Goal: Navigation & Orientation: Find specific page/section

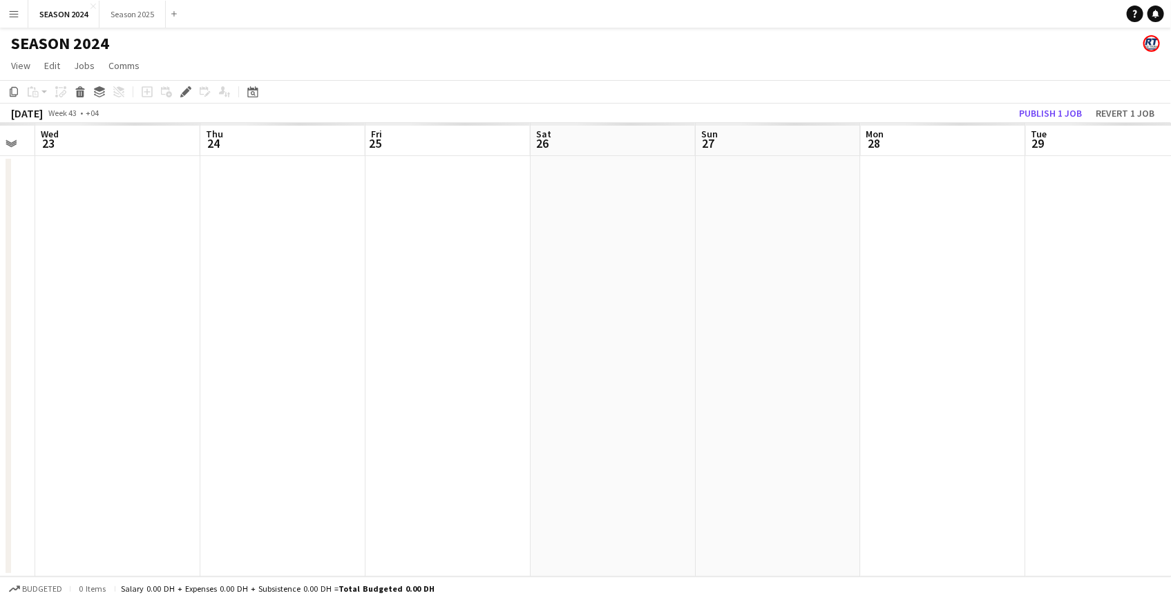
drag, startPoint x: 528, startPoint y: 327, endPoint x: 826, endPoint y: 313, distance: 298.0
click at [766, 314] on app-calendar-viewport "Sun 20 Mon 21 Tue 22 Wed 23 Thu 24 Fri 25 Sat 26 Sun 27 Mon 28 Tue 29 Wed 30 Th…" at bounding box center [585, 350] width 1171 height 454
drag, startPoint x: 416, startPoint y: 341, endPoint x: 773, endPoint y: 337, distance: 357.1
click at [818, 332] on app-calendar-viewport "Sat 19 Sun 20 Mon 21 Tue 22 Wed 23 Thu 24 Fri 25 Sat 26 Sun 27 Mon 28 Tue 29 We…" at bounding box center [585, 350] width 1171 height 454
drag, startPoint x: 233, startPoint y: 344, endPoint x: -253, endPoint y: 318, distance: 486.9
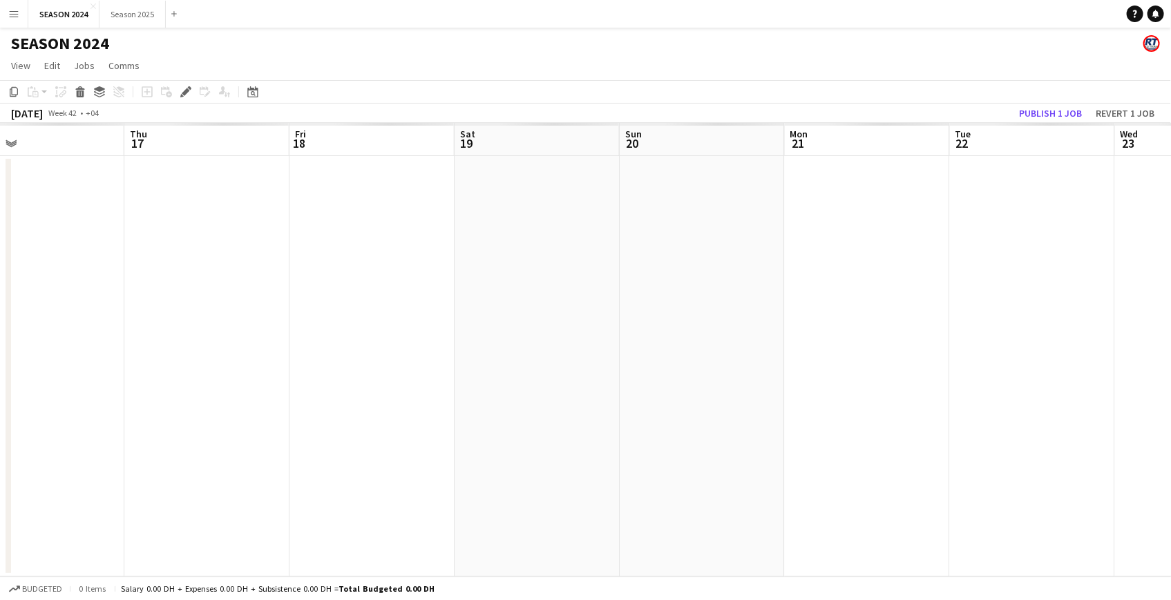
click at [0, 318] on html "Menu Boards Boards Boards All jobs Status Workforce Workforce My Workforce Recr…" at bounding box center [585, 300] width 1171 height 600
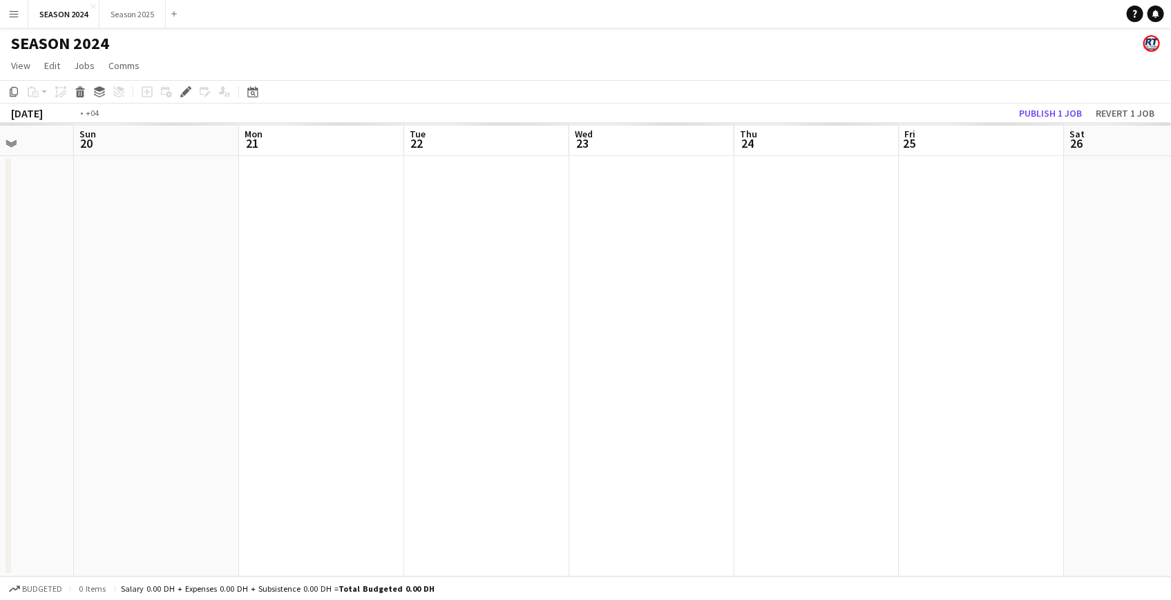
drag, startPoint x: 748, startPoint y: 330, endPoint x: -124, endPoint y: 316, distance: 872.4
click at [0, 316] on html "Menu Boards Boards Boards All jobs Status Workforce Workforce My Workforce Recr…" at bounding box center [585, 300] width 1171 height 600
drag, startPoint x: 272, startPoint y: 374, endPoint x: 272, endPoint y: 315, distance: 58.7
click at [0, 307] on html "Menu Boards Boards Boards All jobs Status Workforce Workforce My Workforce Recr…" at bounding box center [585, 300] width 1171 height 600
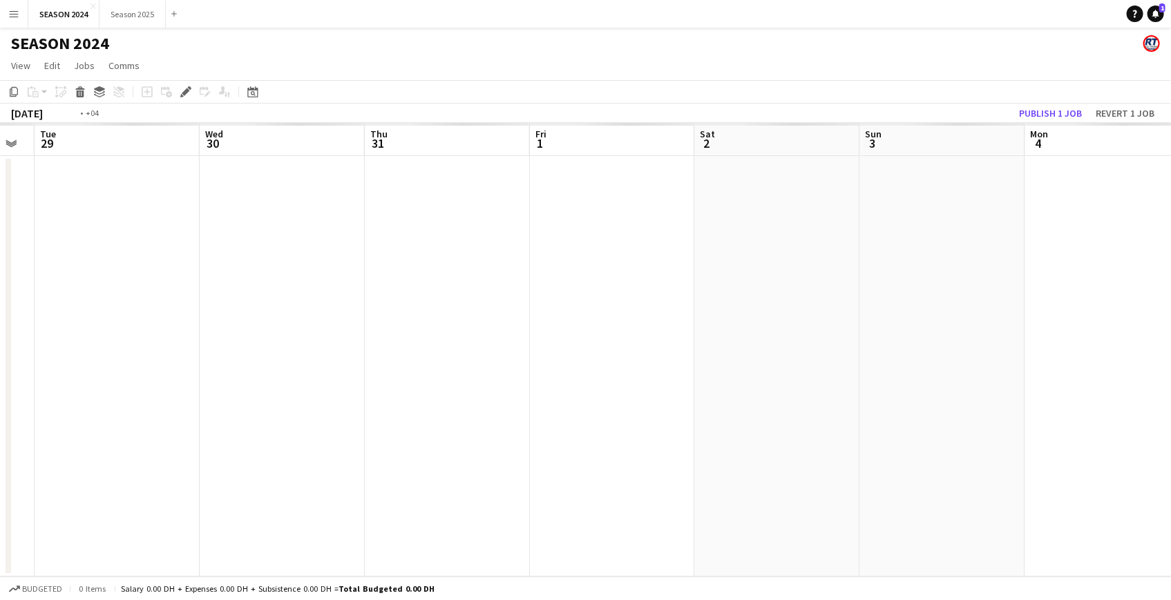
drag, startPoint x: 638, startPoint y: 269, endPoint x: 684, endPoint y: 272, distance: 45.7
click at [677, 271] on app-calendar-viewport "Fri 25 Sat 26 Sun 27 Mon 28 Tue 29 Wed 30 Thu 31 Fri 1 Sat 2 Sun 3 Mon 4 Tue 5 …" at bounding box center [585, 350] width 1171 height 454
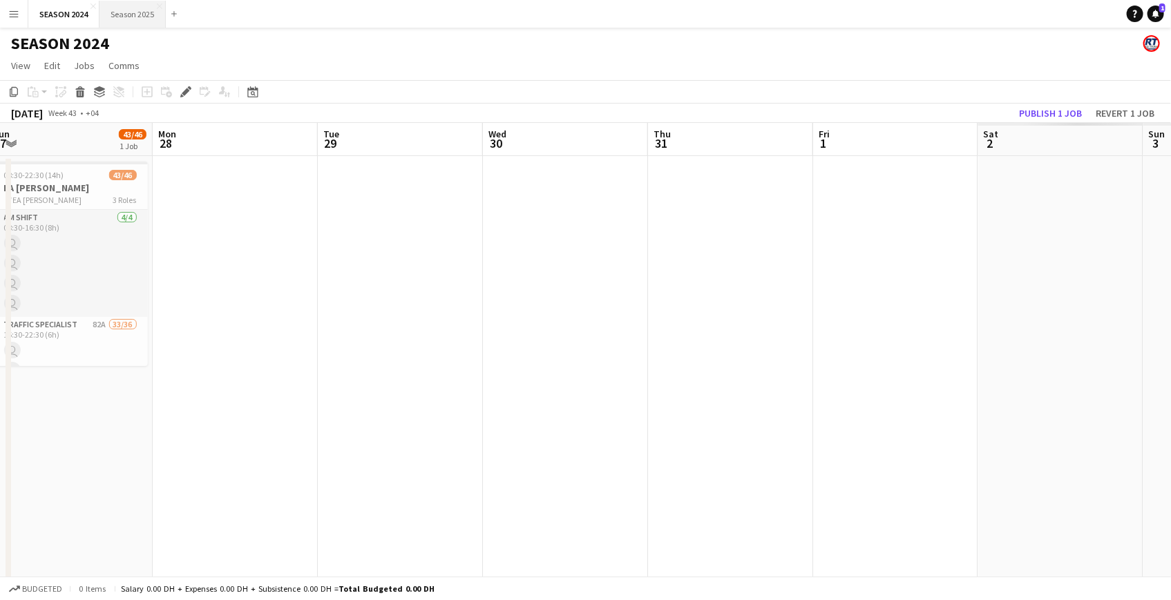
click at [131, 13] on button "Season 2025 Close" at bounding box center [132, 14] width 66 height 27
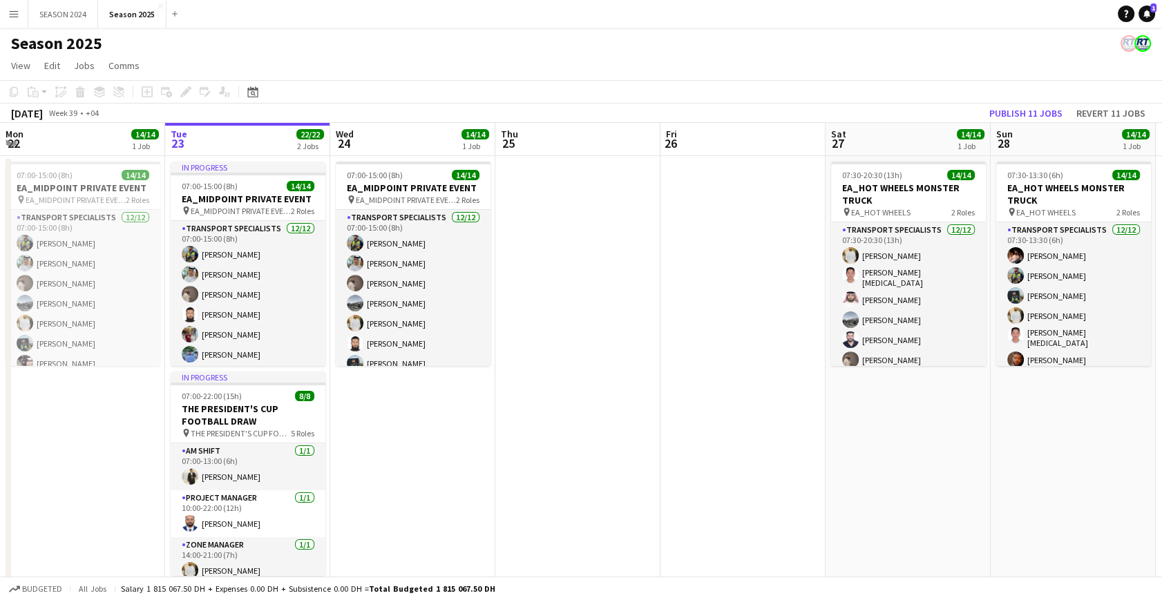
scroll to position [0, 468]
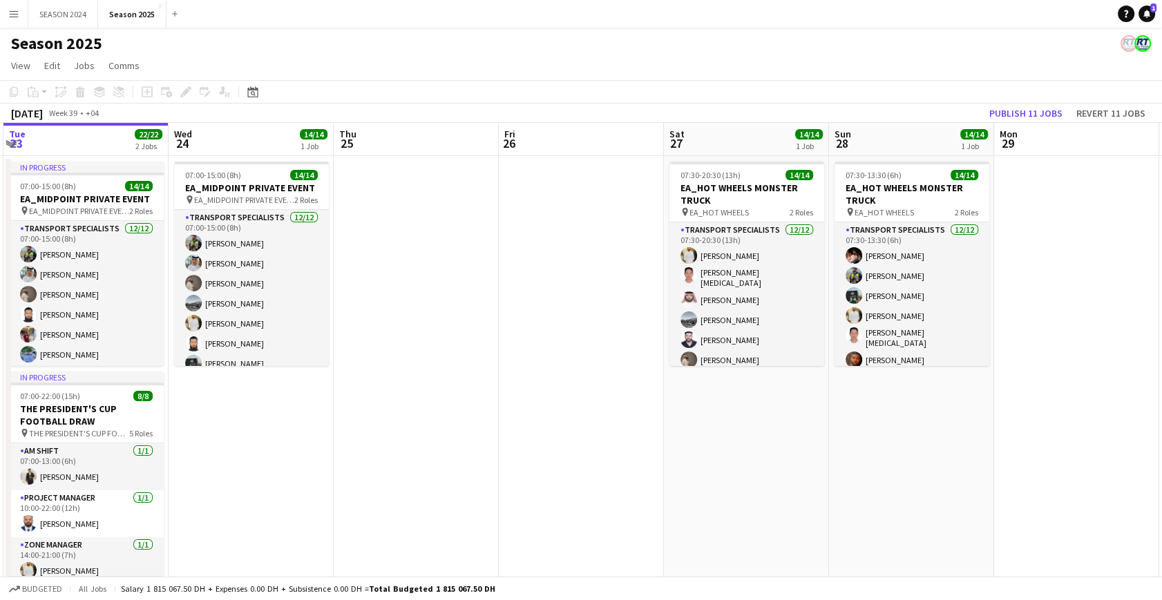
drag, startPoint x: 693, startPoint y: 342, endPoint x: 198, endPoint y: 335, distance: 494.5
click at [238, 338] on app-calendar-viewport "Sat 20 8/8 1 Job Sun 21 Mon 22 14/14 1 Job Tue 23 22/22 2 Jobs Wed 24 14/14 1 J…" at bounding box center [581, 363] width 1162 height 481
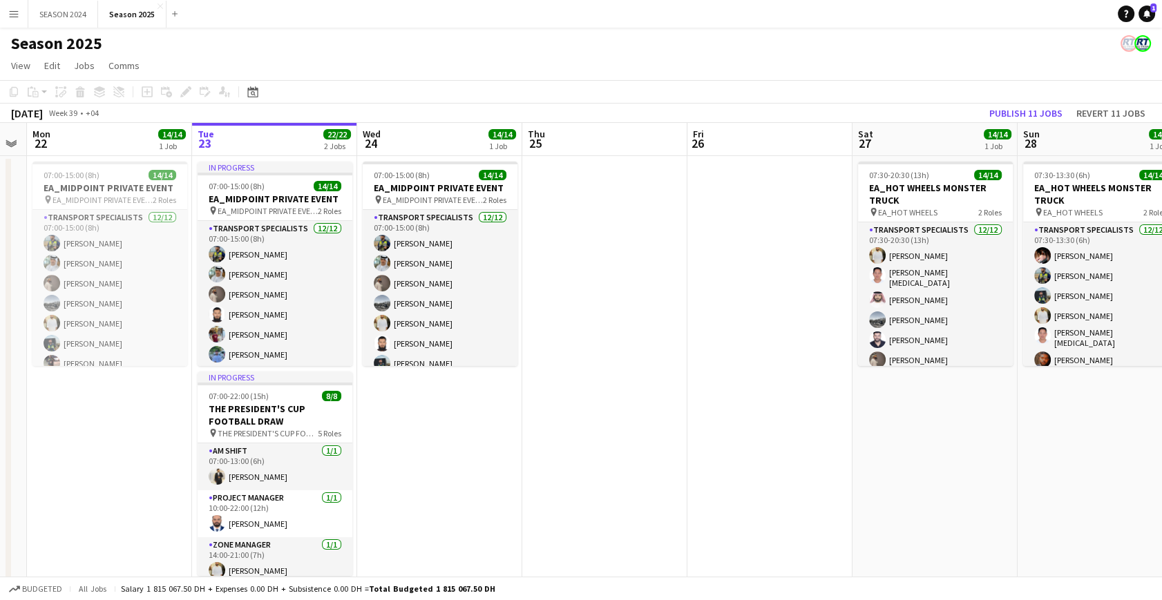
drag, startPoint x: 418, startPoint y: 371, endPoint x: 719, endPoint y: 378, distance: 301.2
click at [718, 378] on app-calendar-viewport "Sat 20 8/8 1 Job Sun 21 Mon 22 14/14 1 Job Tue 23 22/22 2 Jobs Wed 24 14/14 1 J…" at bounding box center [581, 363] width 1162 height 481
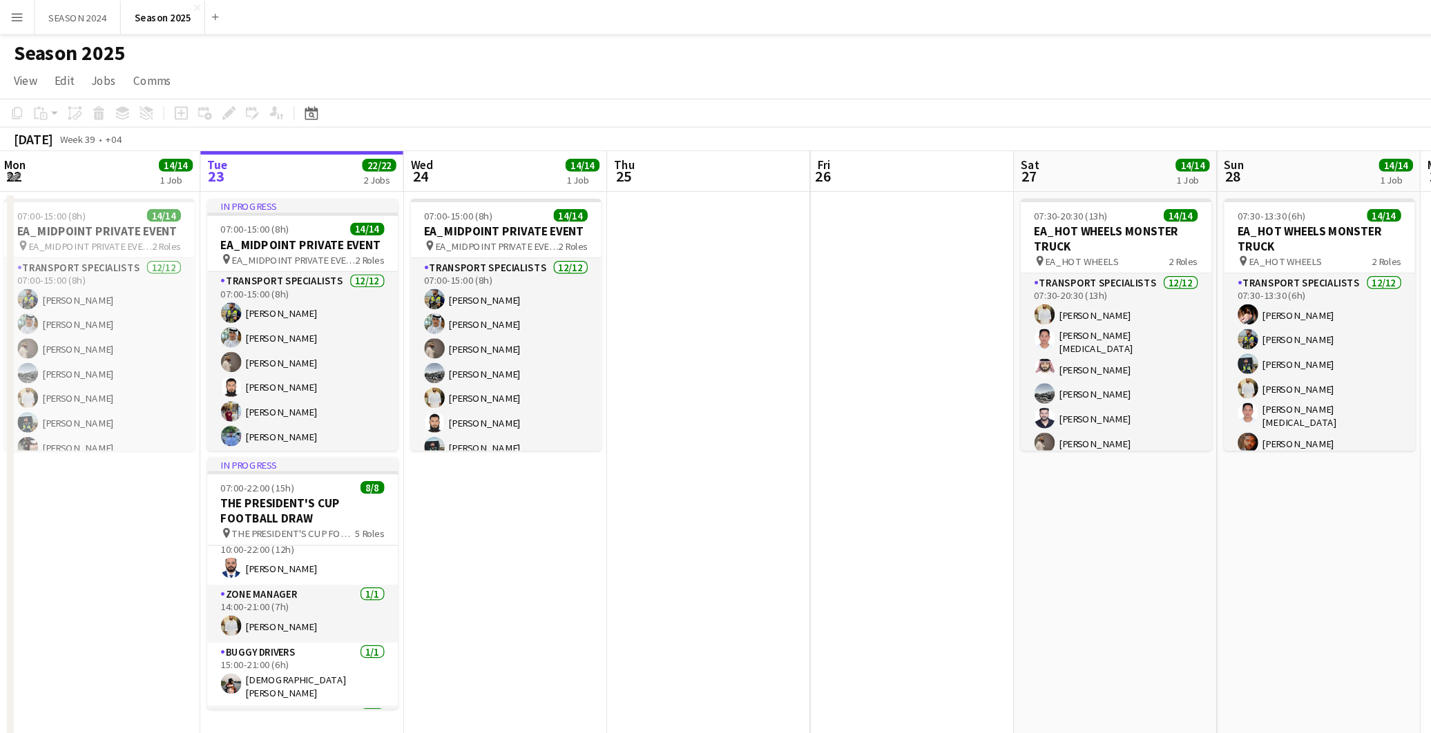
scroll to position [63, 0]
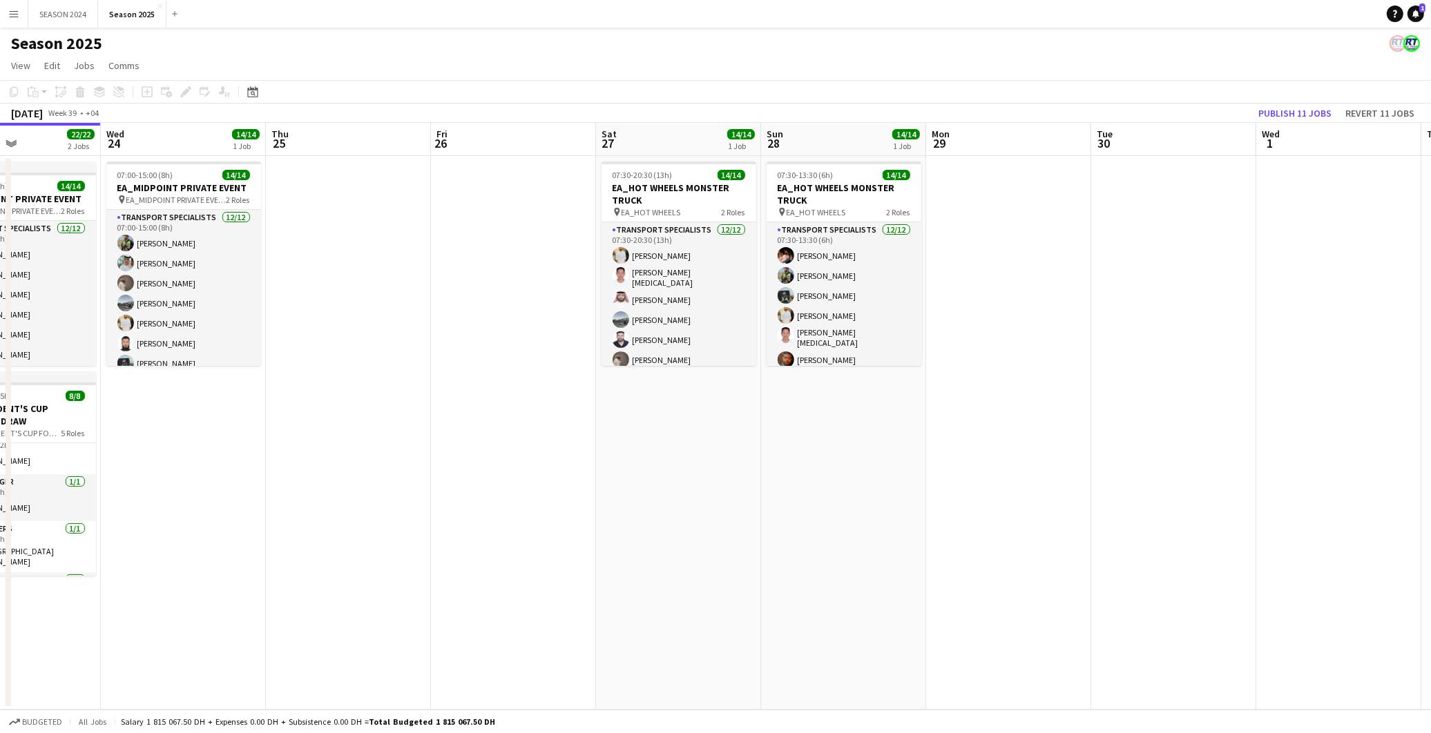
drag, startPoint x: 875, startPoint y: 361, endPoint x: 661, endPoint y: 370, distance: 214.3
click at [661, 370] on app-calendar-viewport "Sat 20 8/8 1 Job Sun 21 Mon 22 14/14 1 Job Tue 23 22/22 2 Jobs Wed 24 14/14 1 J…" at bounding box center [715, 416] width 1431 height 587
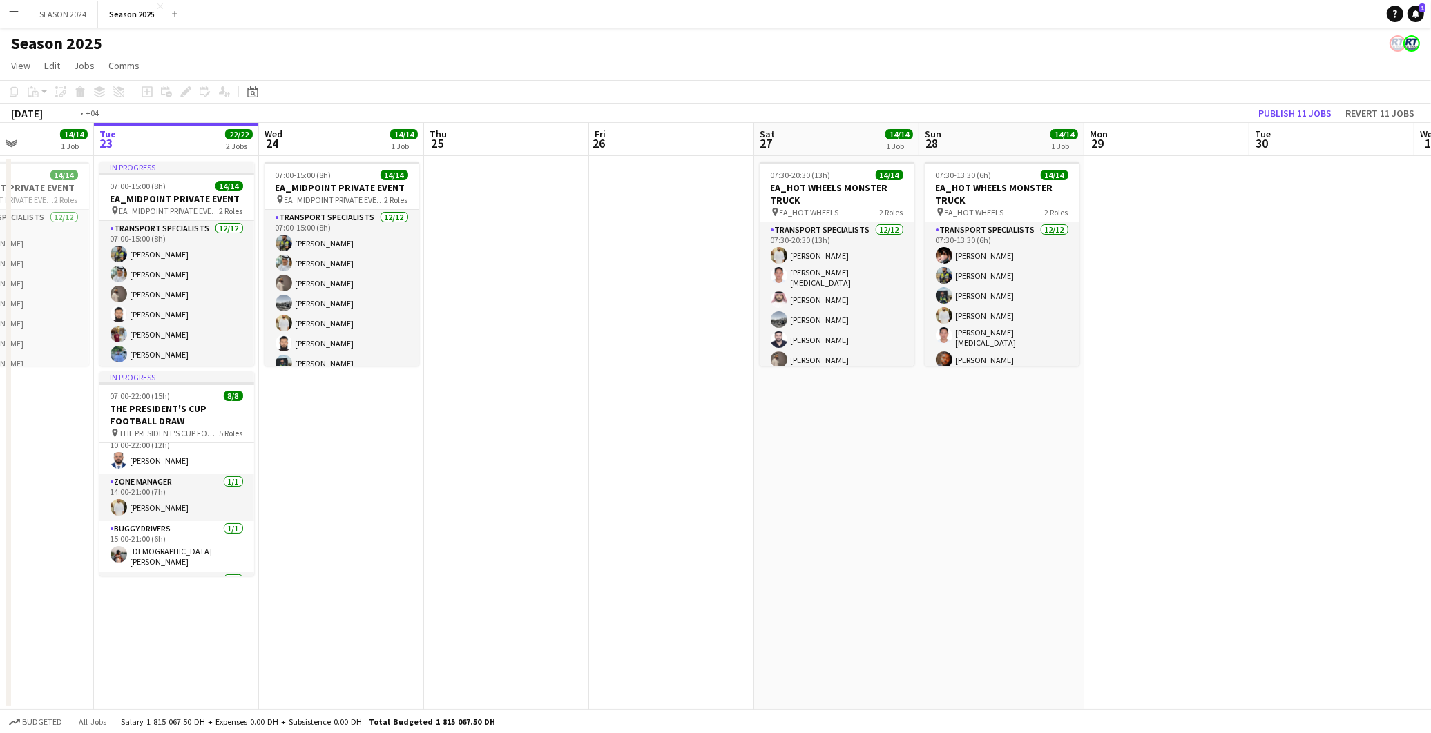
drag, startPoint x: 698, startPoint y: 474, endPoint x: 910, endPoint y: 472, distance: 212.7
click at [910, 472] on app-calendar-viewport "Sat 20 8/8 1 Job Sun 21 Mon 22 14/14 1 Job Tue 23 22/22 2 Jobs Wed 24 14/14 1 J…" at bounding box center [715, 416] width 1431 height 587
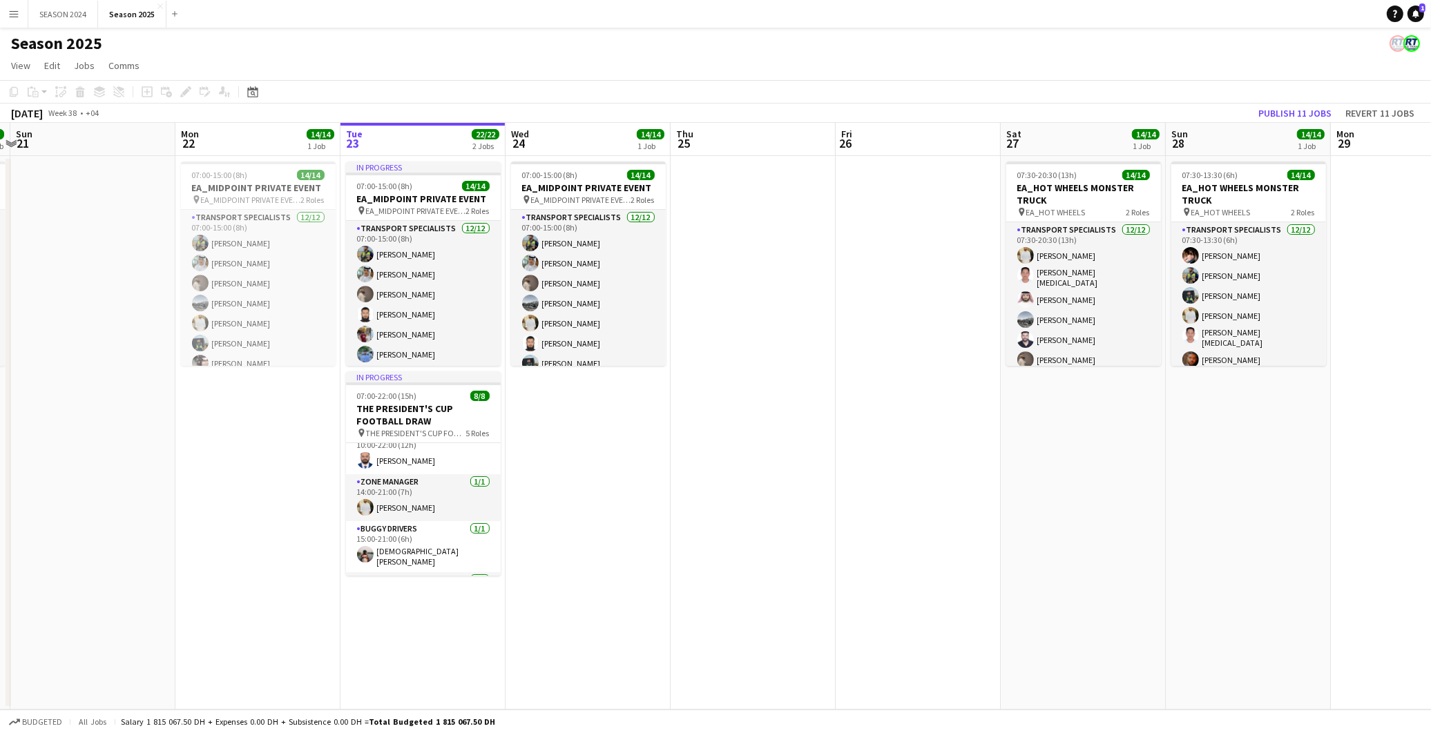
drag, startPoint x: 660, startPoint y: 445, endPoint x: 926, endPoint y: 474, distance: 267.4
click at [926, 474] on app-calendar-viewport "Fri 19 Sat 20 8/8 1 Job Sun 21 Mon 22 14/14 1 Job Tue 23 22/22 2 Jobs Wed 24 14…" at bounding box center [715, 416] width 1431 height 587
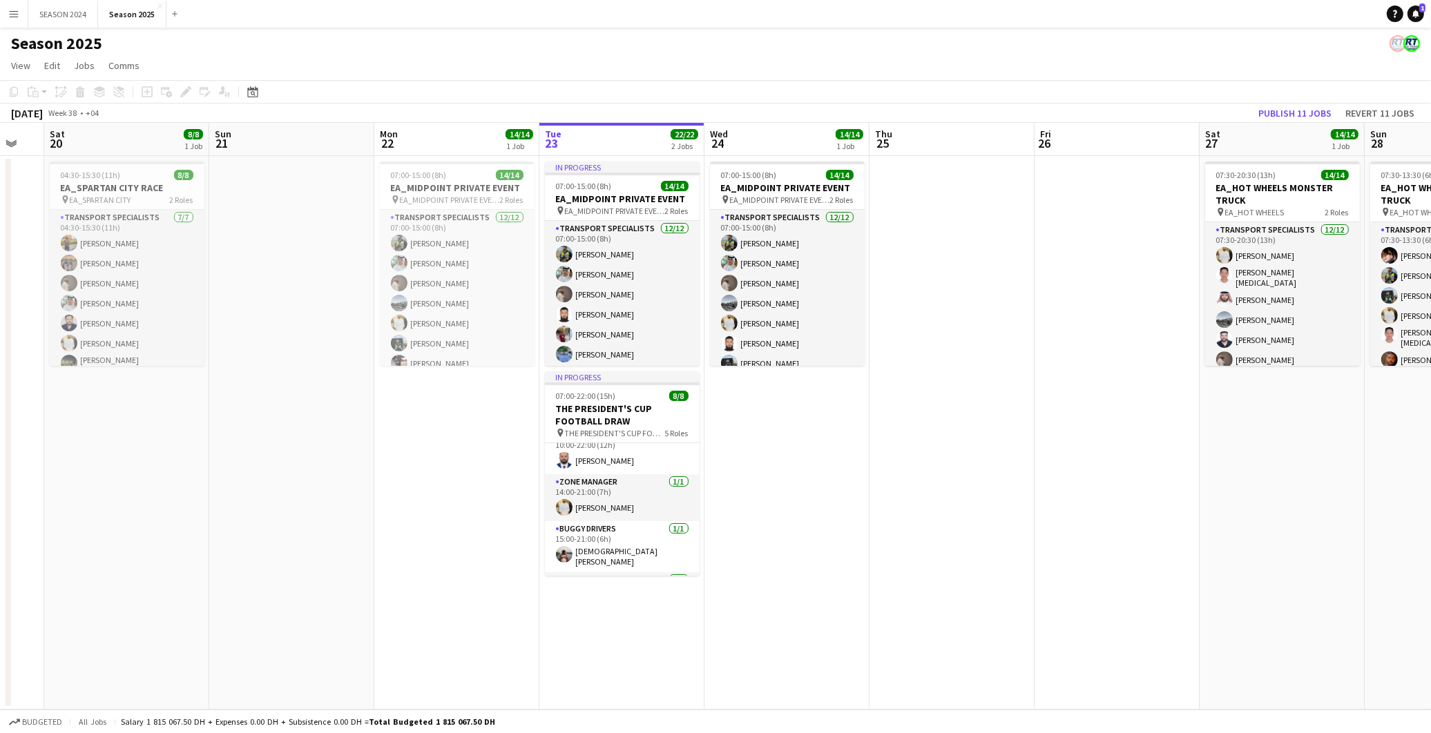
drag, startPoint x: 755, startPoint y: 489, endPoint x: 789, endPoint y: 487, distance: 33.9
click at [789, 487] on app-calendar-viewport "Thu 18 Fri 19 Sat 20 8/8 1 Job Sun 21 Mon 22 14/14 1 Job Tue 23 22/22 2 Jobs We…" at bounding box center [715, 416] width 1431 height 587
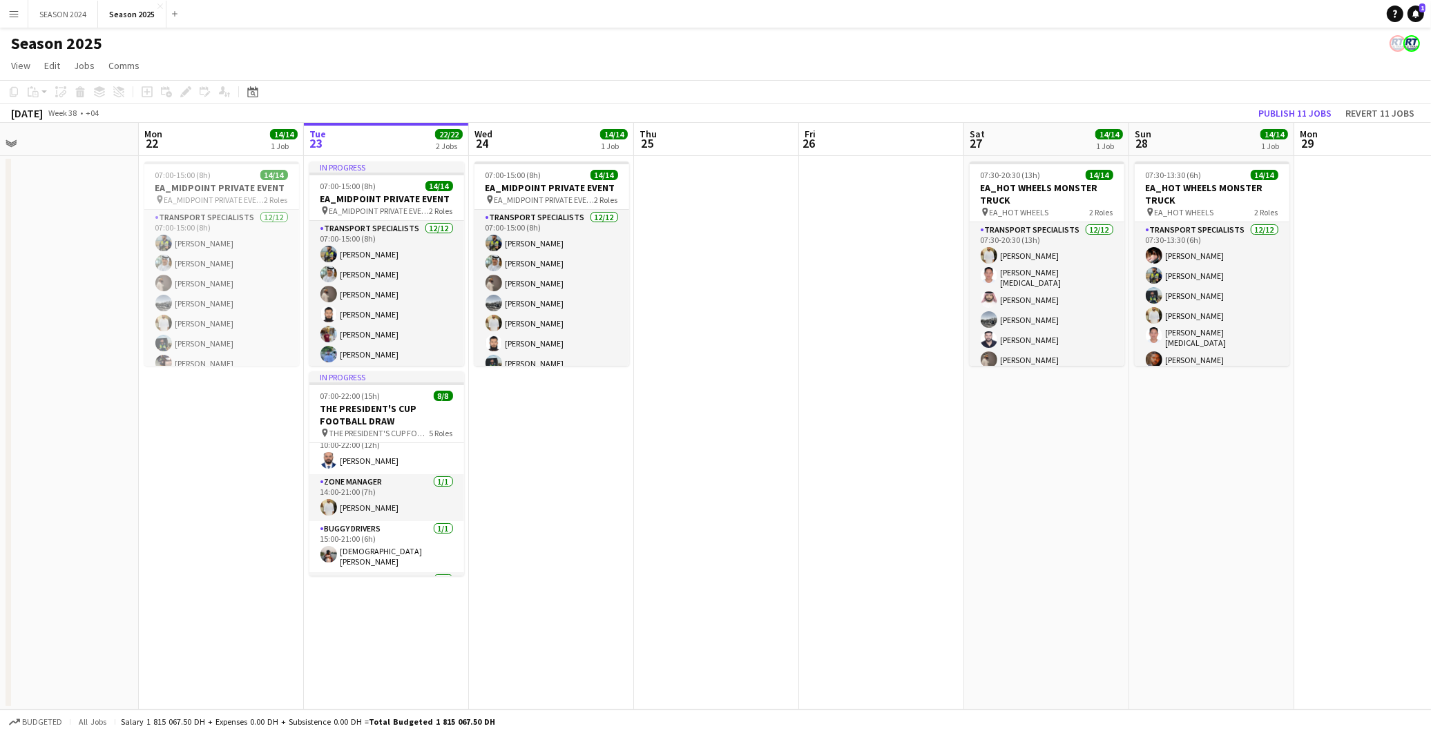
drag, startPoint x: 1012, startPoint y: 509, endPoint x: 789, endPoint y: 491, distance: 223.8
click at [769, 491] on app-calendar-viewport "Thu 18 Fri 19 Sat 20 8/8 1 Job Sun 21 Mon 22 14/14 1 Job Tue 23 22/22 2 Jobs We…" at bounding box center [715, 416] width 1431 height 587
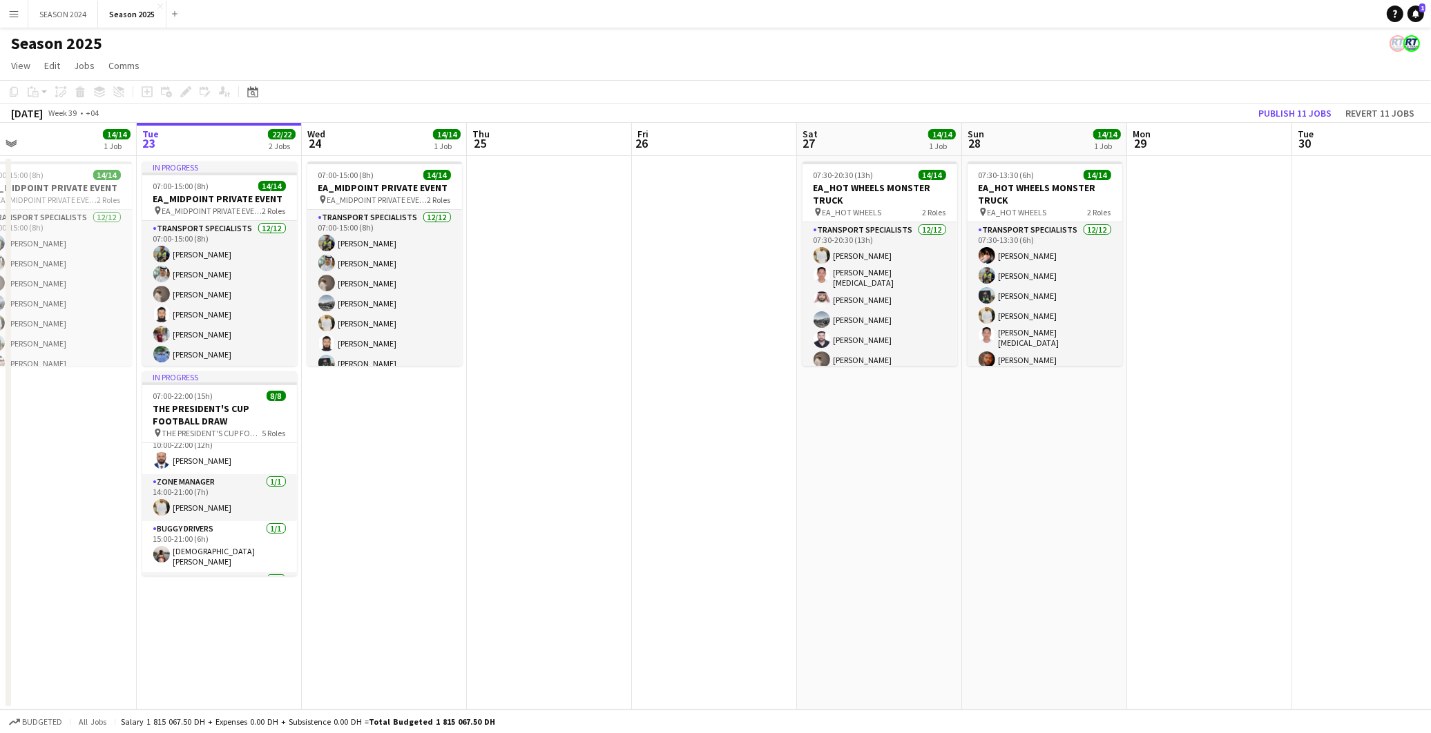
drag, startPoint x: 999, startPoint y: 506, endPoint x: 823, endPoint y: 499, distance: 175.6
click at [823, 499] on app-calendar-viewport "Fri 19 Sat 20 8/8 1 Job Sun 21 Mon 22 14/14 1 Job Tue 23 22/22 2 Jobs Wed 24 14…" at bounding box center [715, 416] width 1431 height 587
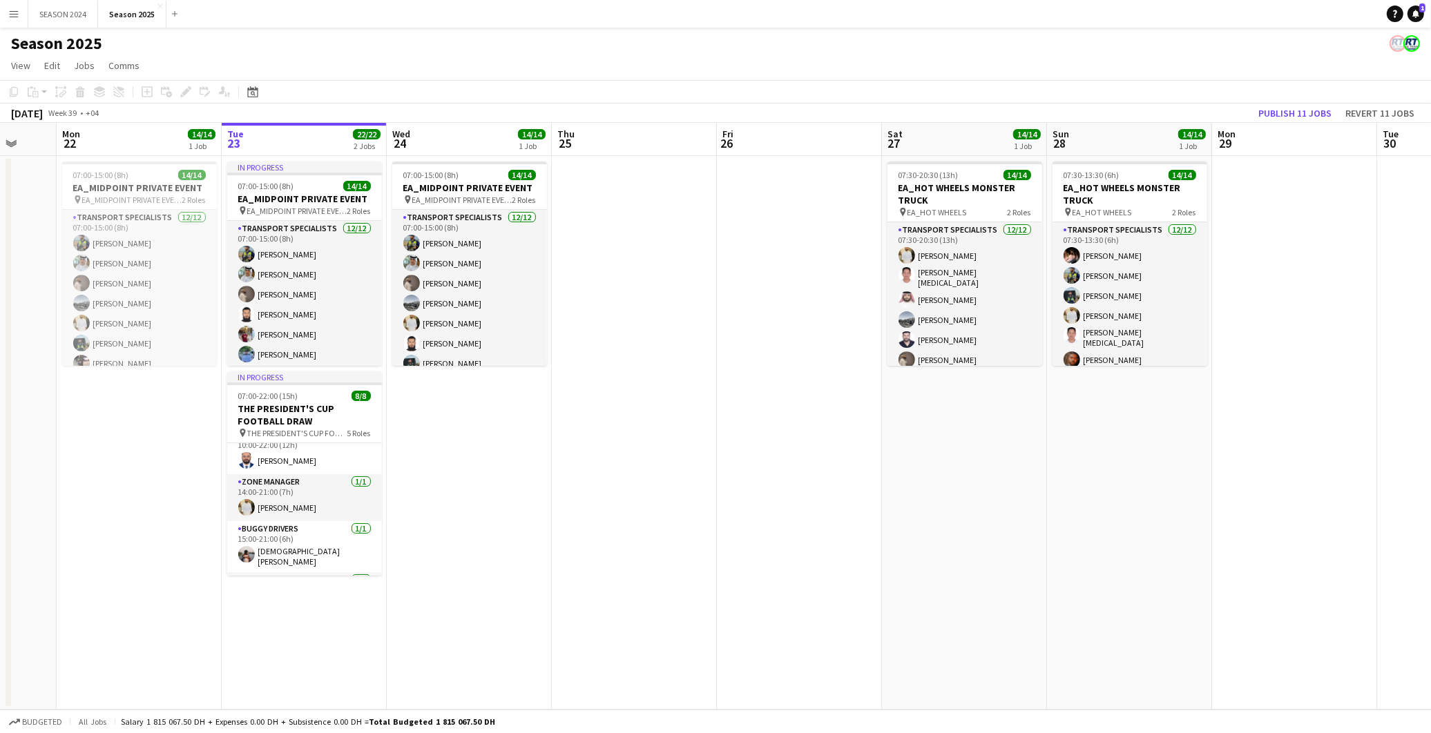
drag, startPoint x: 943, startPoint y: 477, endPoint x: 753, endPoint y: 468, distance: 190.2
click at [753, 468] on app-calendar-viewport "Fri 19 Sat 20 8/8 1 Job Sun 21 Mon 22 14/14 1 Job Tue 23 22/22 2 Jobs Wed 24 14…" at bounding box center [715, 416] width 1431 height 587
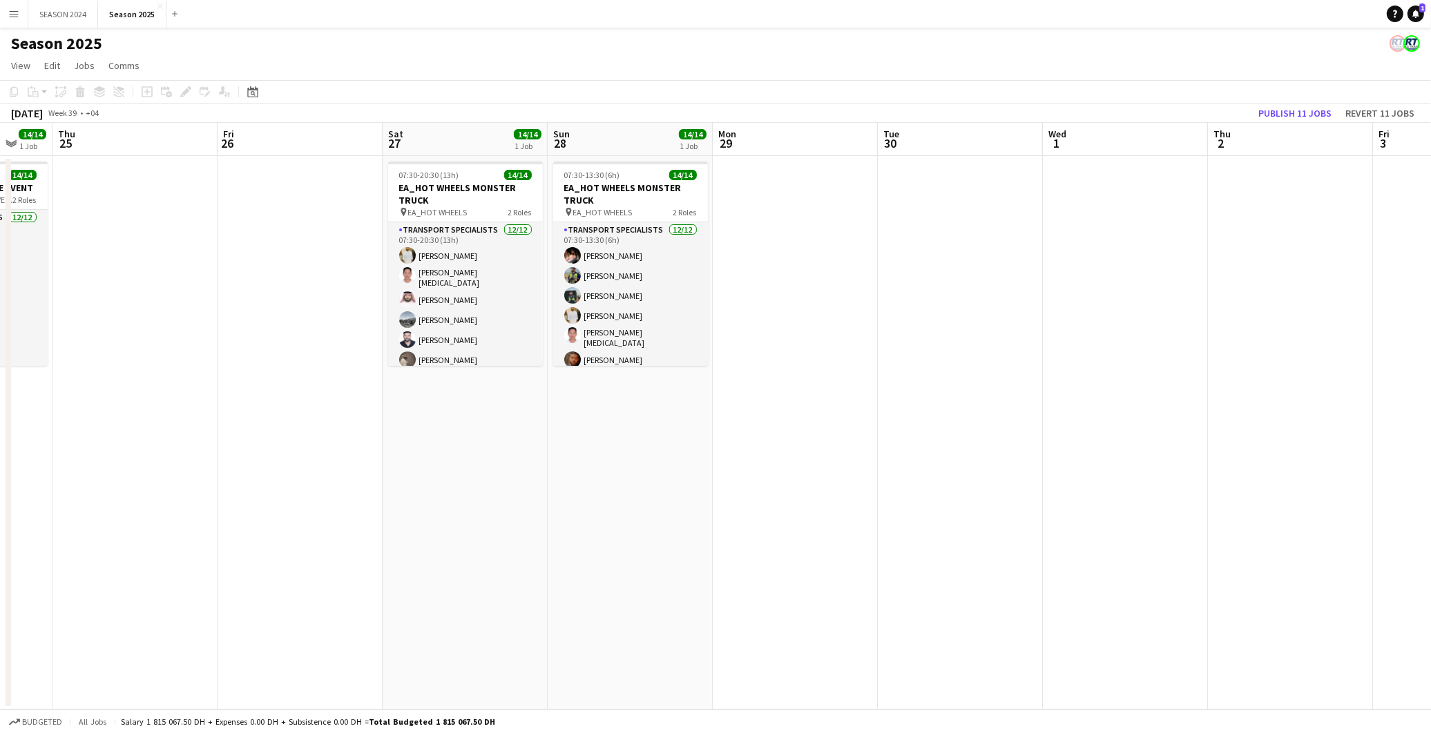
drag, startPoint x: 799, startPoint y: 463, endPoint x: 637, endPoint y: 463, distance: 162.3
click at [637, 463] on app-calendar-viewport "Mon 22 14/14 1 Job Tue 23 22/22 2 Jobs Wed 24 14/14 1 Job Thu 25 Fri 26 Sat 27 …" at bounding box center [715, 416] width 1431 height 587
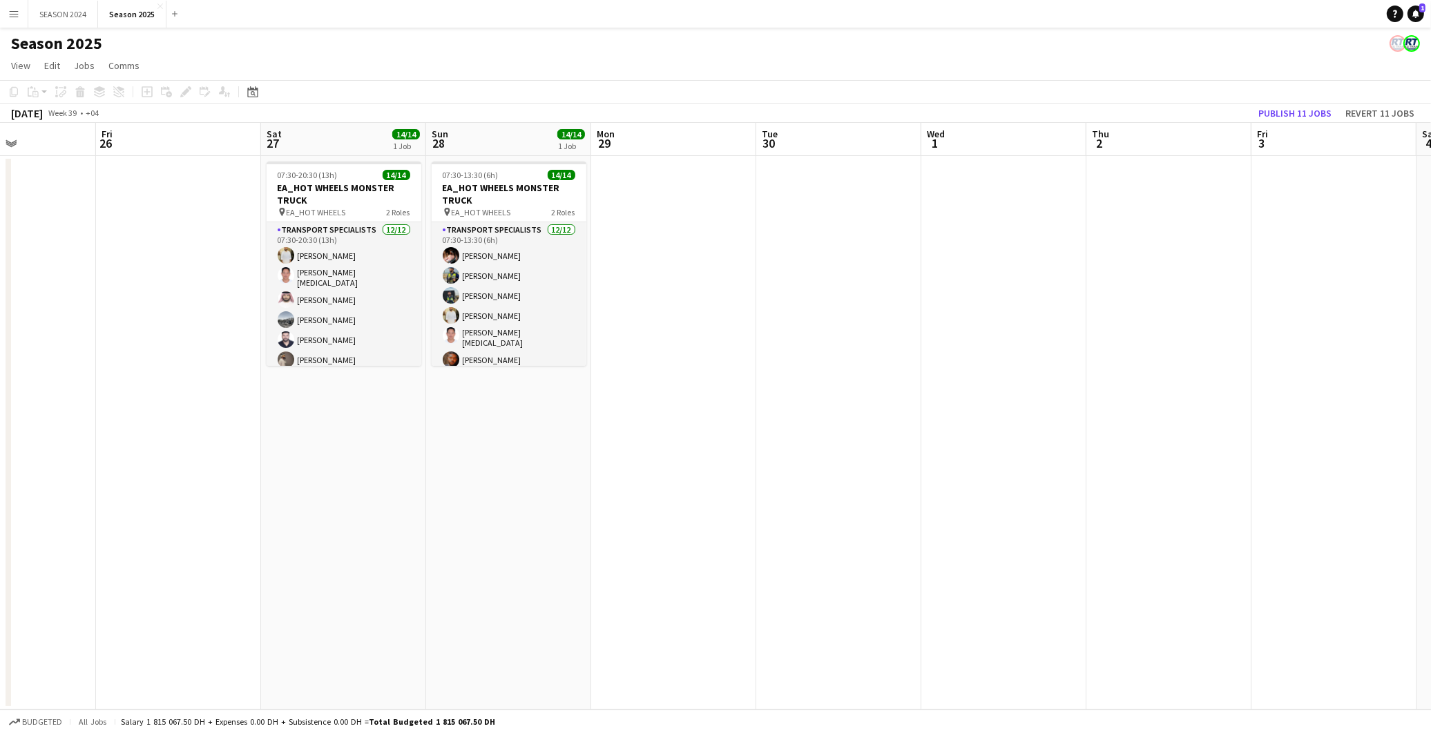
scroll to position [0, 598]
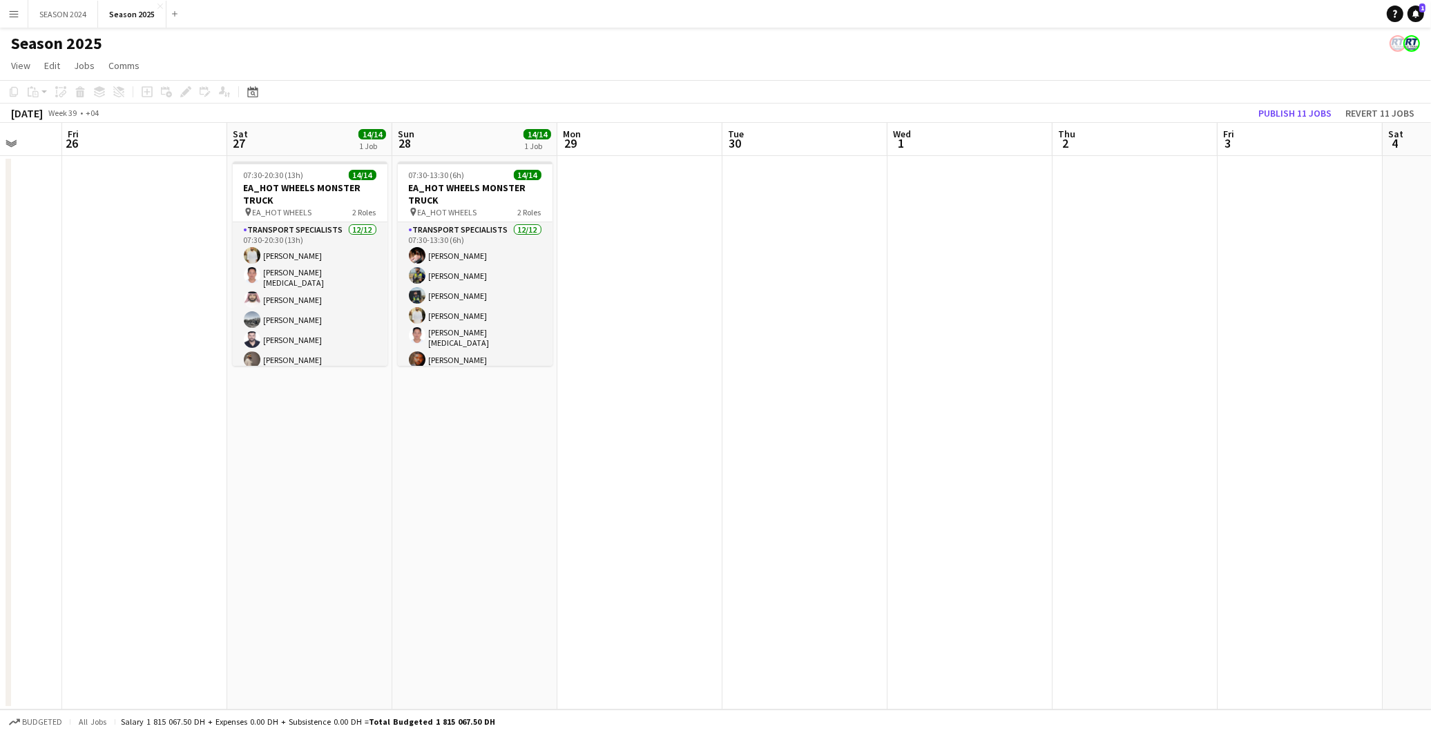
drag, startPoint x: 769, startPoint y: 456, endPoint x: 657, endPoint y: 459, distance: 111.9
click at [657, 459] on app-calendar-viewport "Mon 22 14/14 1 Job Tue 23 22/22 2 Jobs Wed 24 14/14 1 Job Thu 25 Fri 26 Sat 27 …" at bounding box center [715, 416] width 1431 height 587
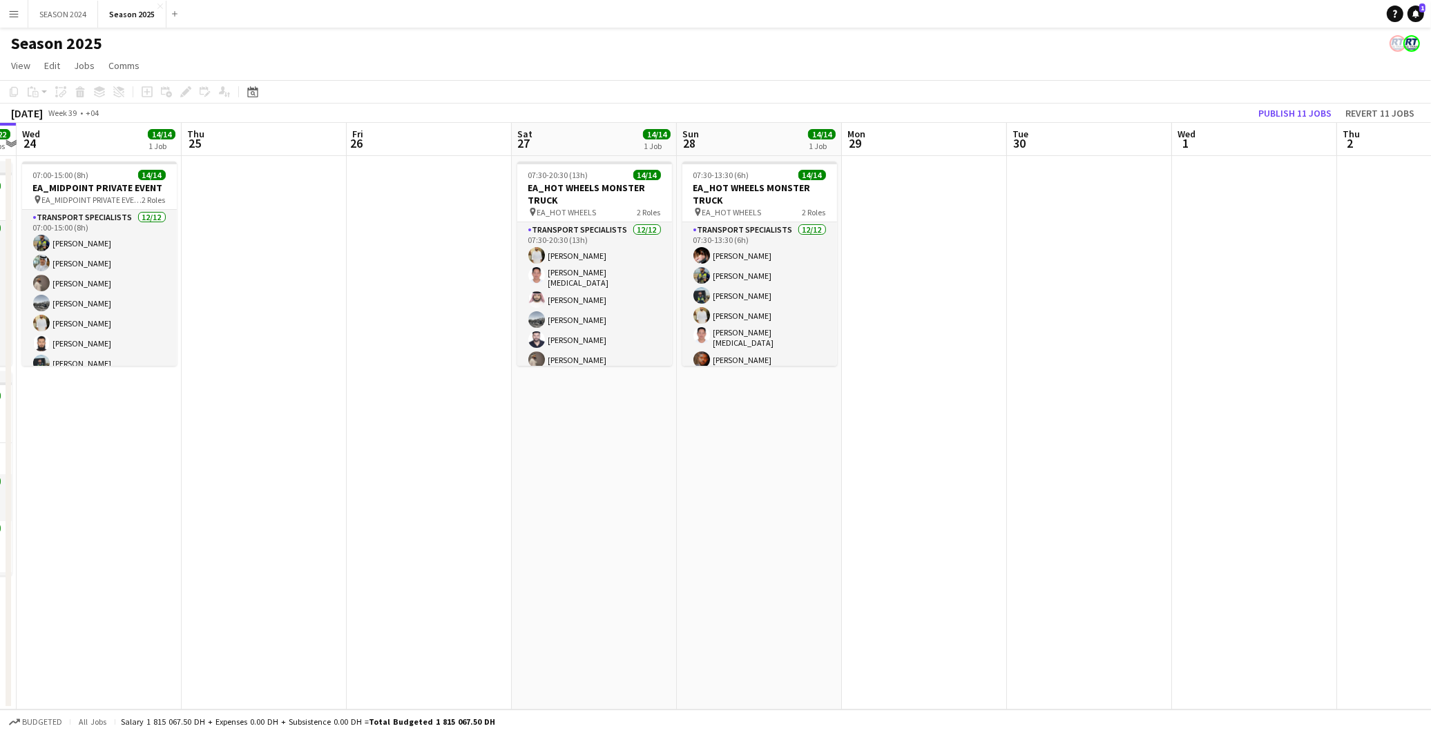
drag, startPoint x: 350, startPoint y: 463, endPoint x: 673, endPoint y: 502, distance: 324.8
click at [652, 504] on app-calendar-viewport "Mon 22 14/14 1 Job Tue 23 22/22 2 Jobs Wed 24 14/14 1 Job Thu 25 Fri 26 Sat 27 …" at bounding box center [715, 416] width 1431 height 587
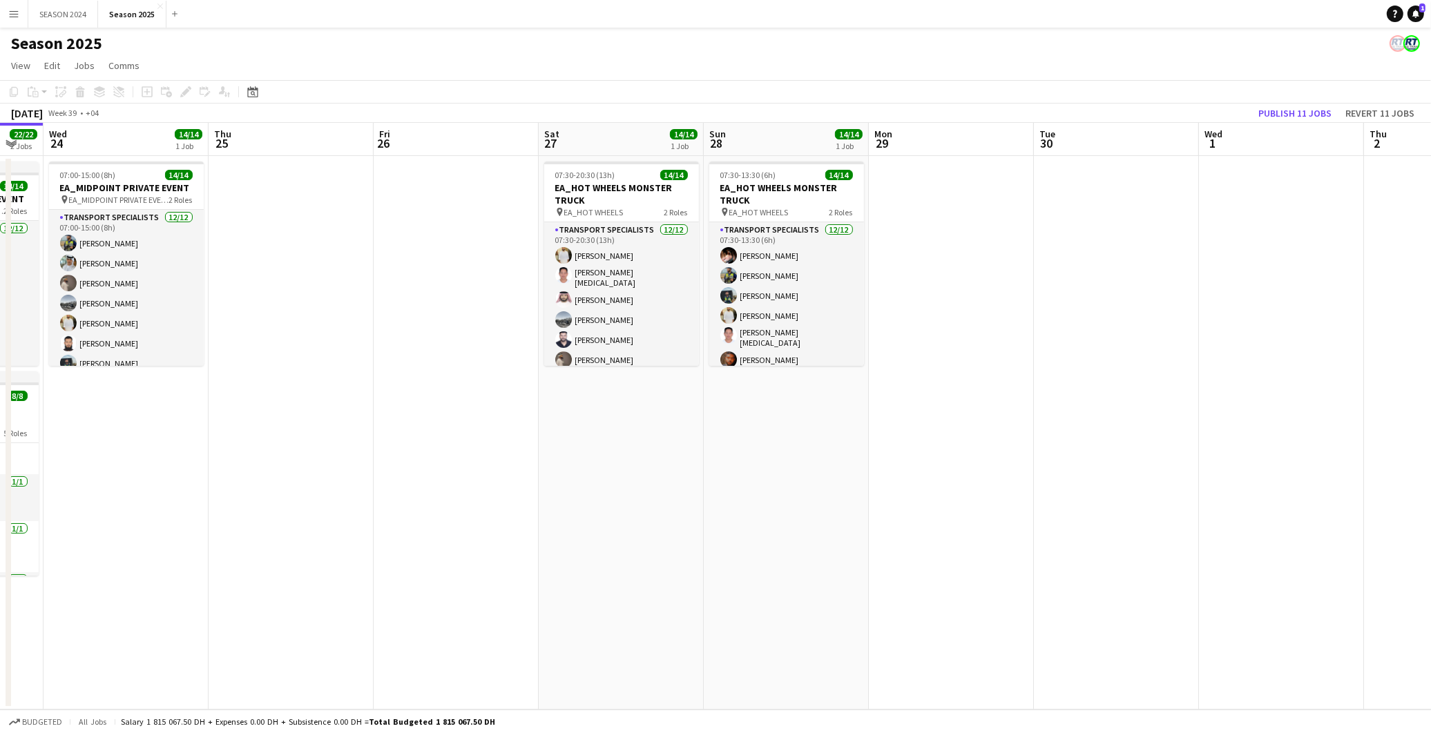
drag, startPoint x: 463, startPoint y: 468, endPoint x: 778, endPoint y: 481, distance: 315.2
click at [714, 475] on app-calendar-viewport "Mon 22 14/14 1 Job Tue 23 22/22 2 Jobs Wed 24 14/14 1 Job Thu 25 Fri 26 Sat 27 …" at bounding box center [715, 416] width 1431 height 587
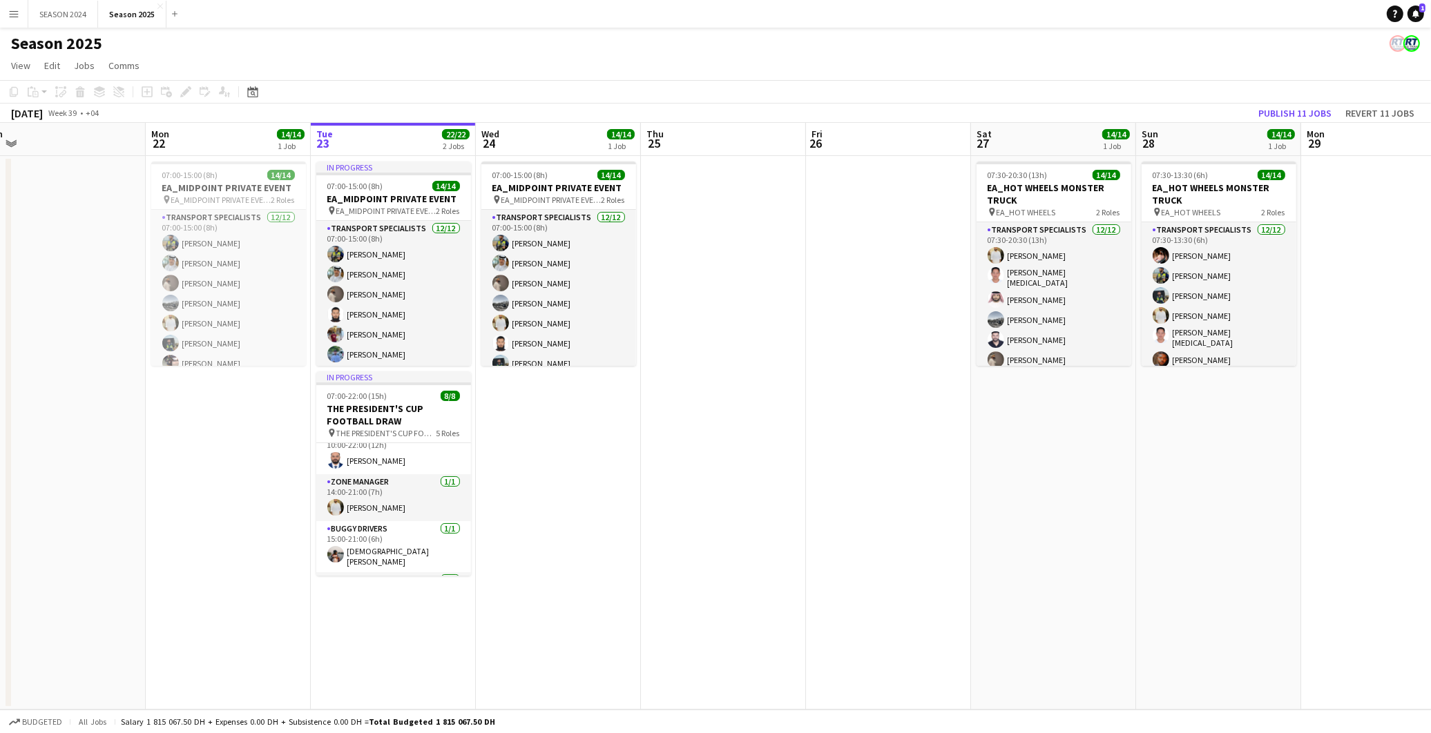
drag, startPoint x: 575, startPoint y: 474, endPoint x: 720, endPoint y: 472, distance: 145.7
click at [720, 472] on app-calendar-viewport "Fri 19 Sat 20 8/8 1 Job Sun 21 Mon 22 14/14 1 Job Tue 23 22/22 2 Jobs Wed 24 14…" at bounding box center [715, 416] width 1431 height 587
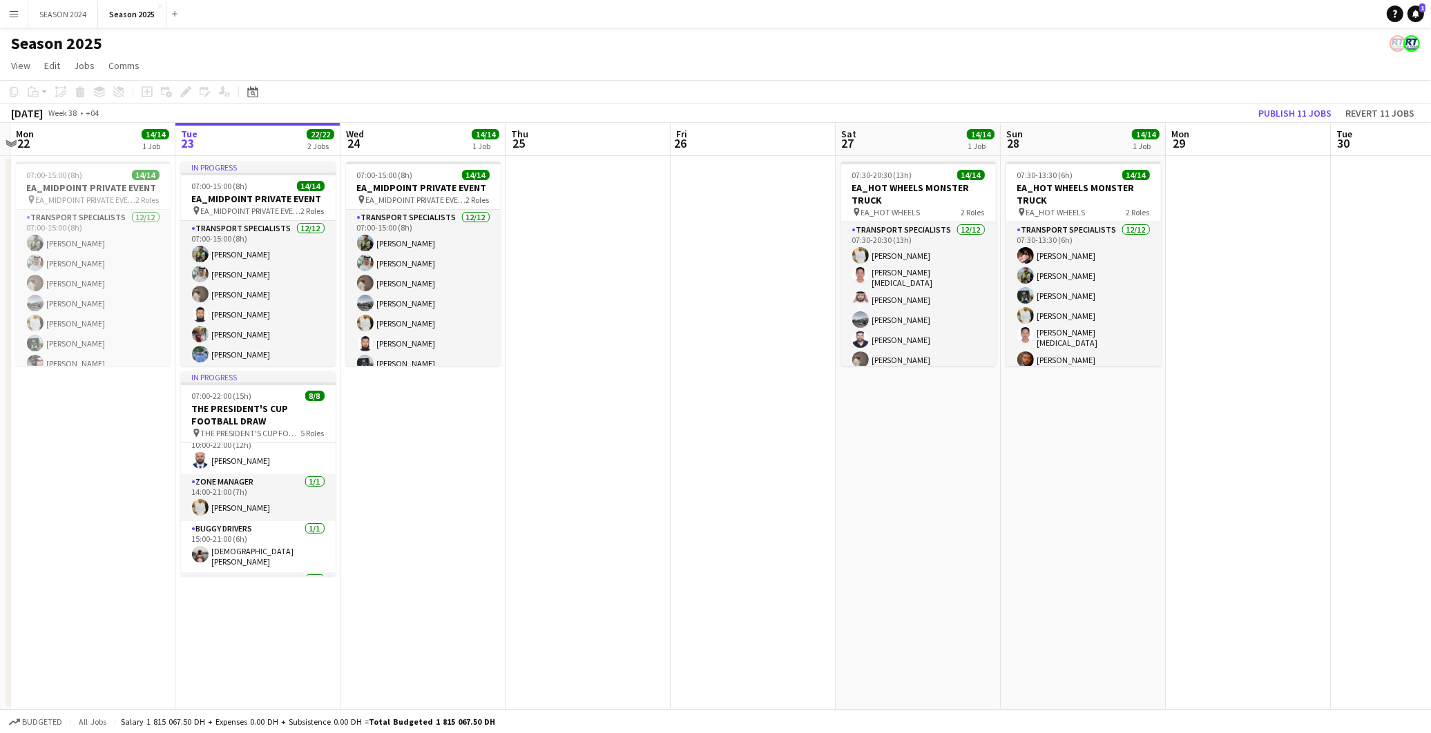
drag, startPoint x: 682, startPoint y: 458, endPoint x: 651, endPoint y: 456, distance: 31.1
click at [651, 456] on app-calendar-viewport "Fri 19 Sat 20 8/8 1 Job Sun 21 Mon 22 14/14 1 Job Tue 23 22/22 2 Jobs Wed 24 14…" at bounding box center [715, 416] width 1431 height 587
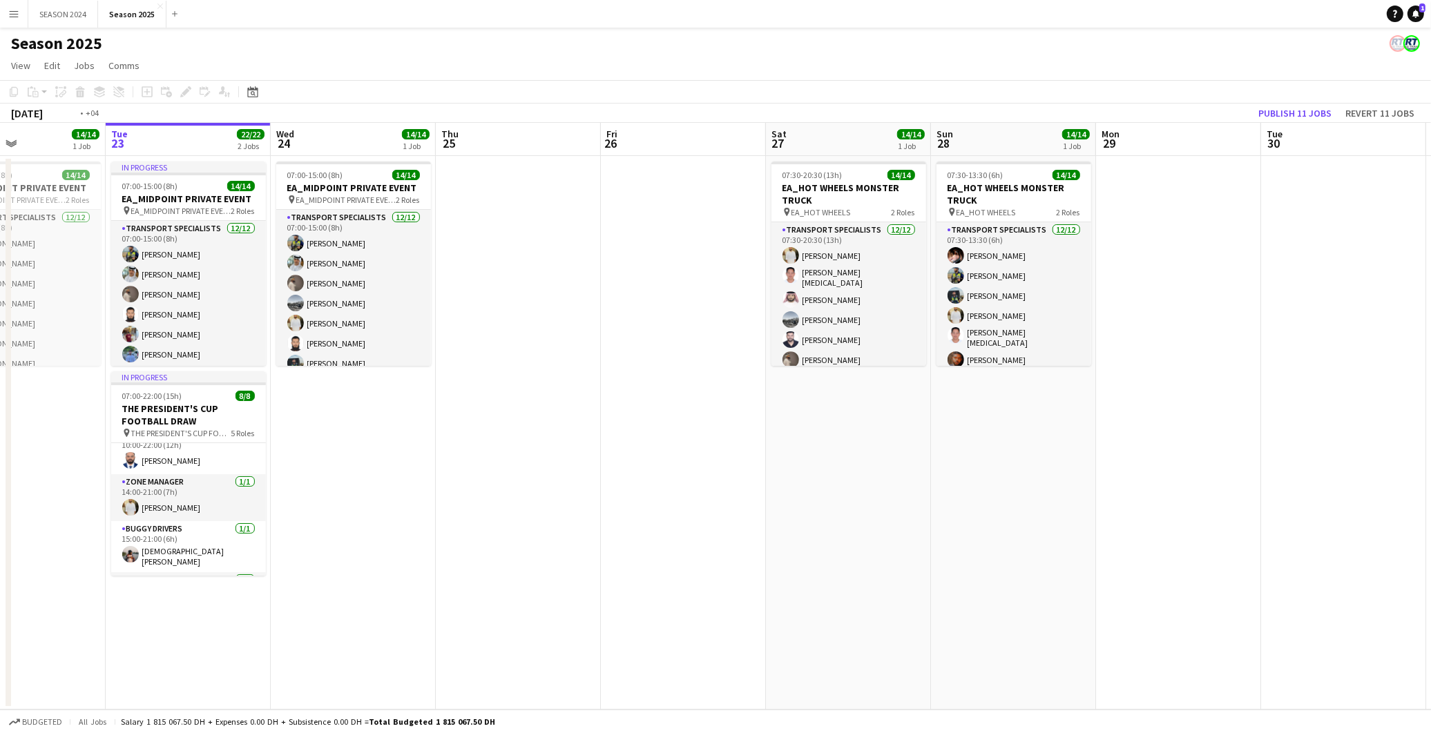
scroll to position [0, 578]
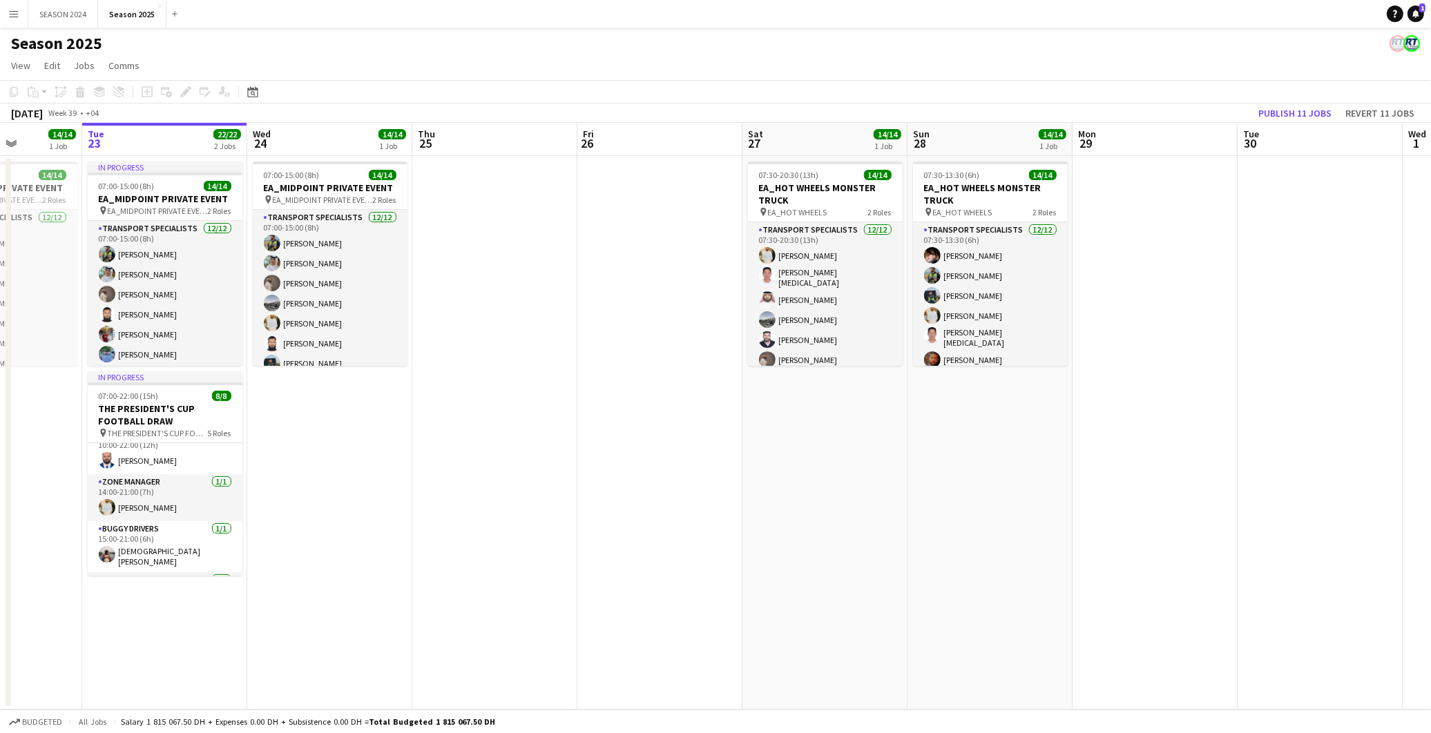
drag, startPoint x: 772, startPoint y: 479, endPoint x: 709, endPoint y: 477, distance: 62.9
click at [709, 477] on app-calendar-viewport "Fri 19 Sat 20 8/8 1 Job Sun 21 Mon 22 14/14 1 Job Tue 23 22/22 2 Jobs Wed 24 14…" at bounding box center [715, 416] width 1431 height 587
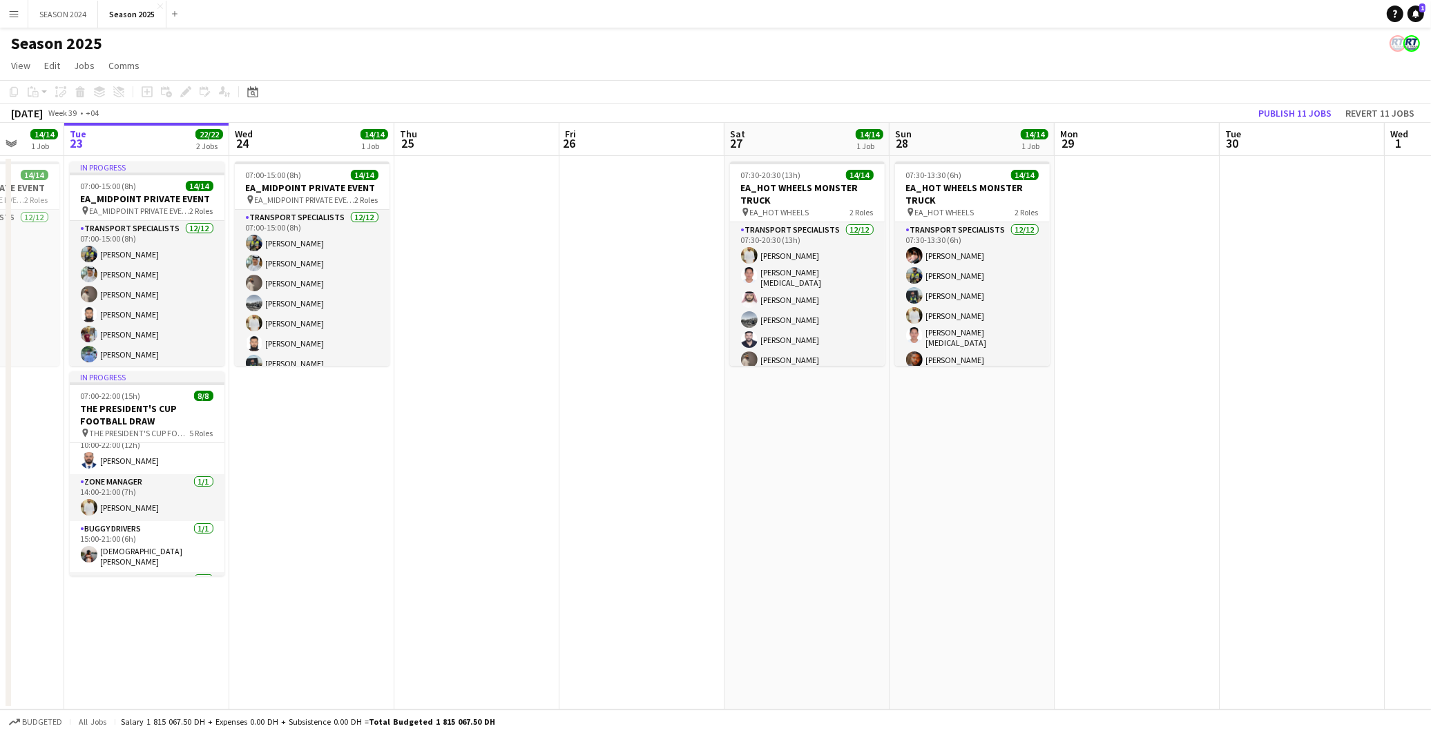
drag, startPoint x: 867, startPoint y: 529, endPoint x: 342, endPoint y: 506, distance: 525.4
click at [342, 506] on app-calendar-viewport "Fri 19 Sat 20 8/8 1 Job Sun 21 Mon 22 14/14 1 Job Tue 23 22/22 2 Jobs Wed 24 14…" at bounding box center [715, 416] width 1431 height 587
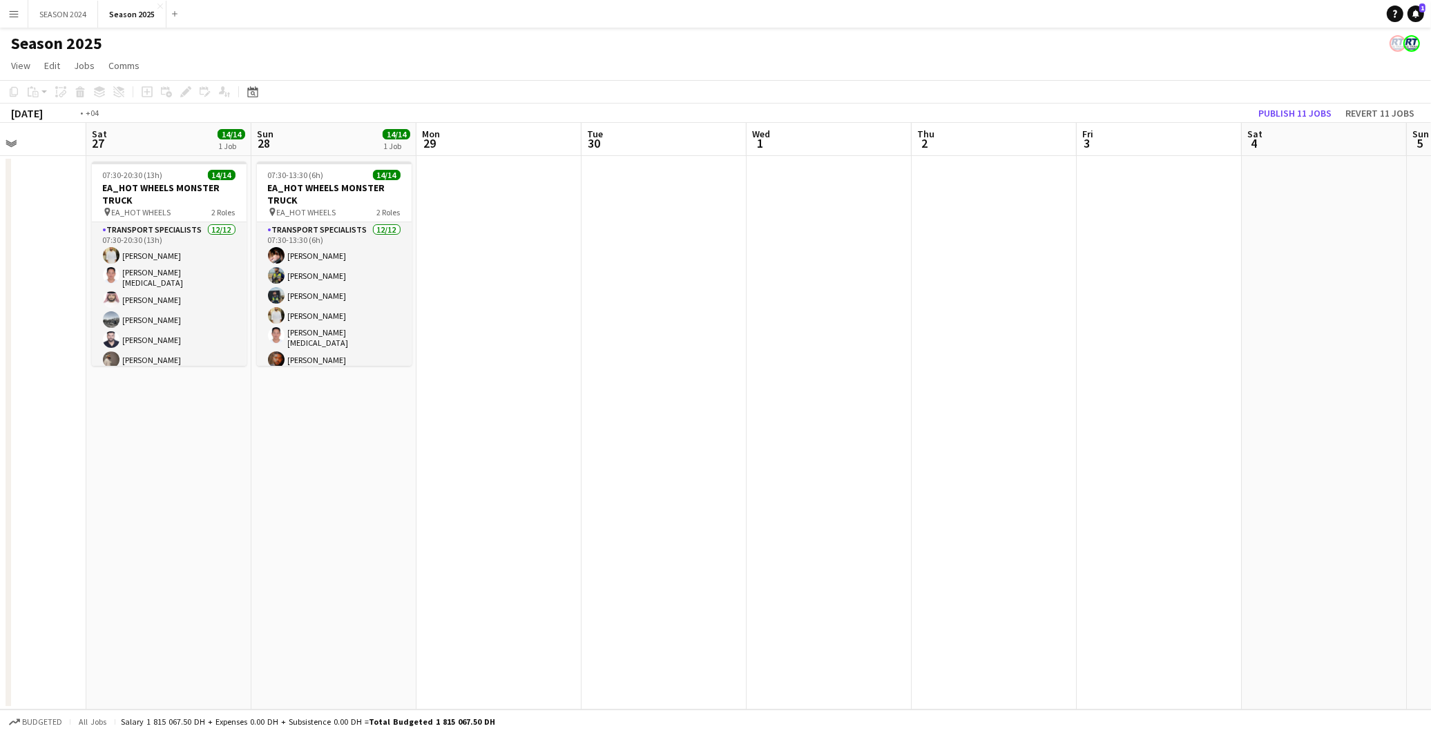
drag, startPoint x: 596, startPoint y: 506, endPoint x: 440, endPoint y: 490, distance: 156.9
click at [415, 490] on app-calendar-viewport "Tue 23 22/22 2 Jobs Wed 24 14/14 1 Job Thu 25 Fri 26 Sat 27 14/14 1 Job Sun 28 …" at bounding box center [715, 416] width 1431 height 587
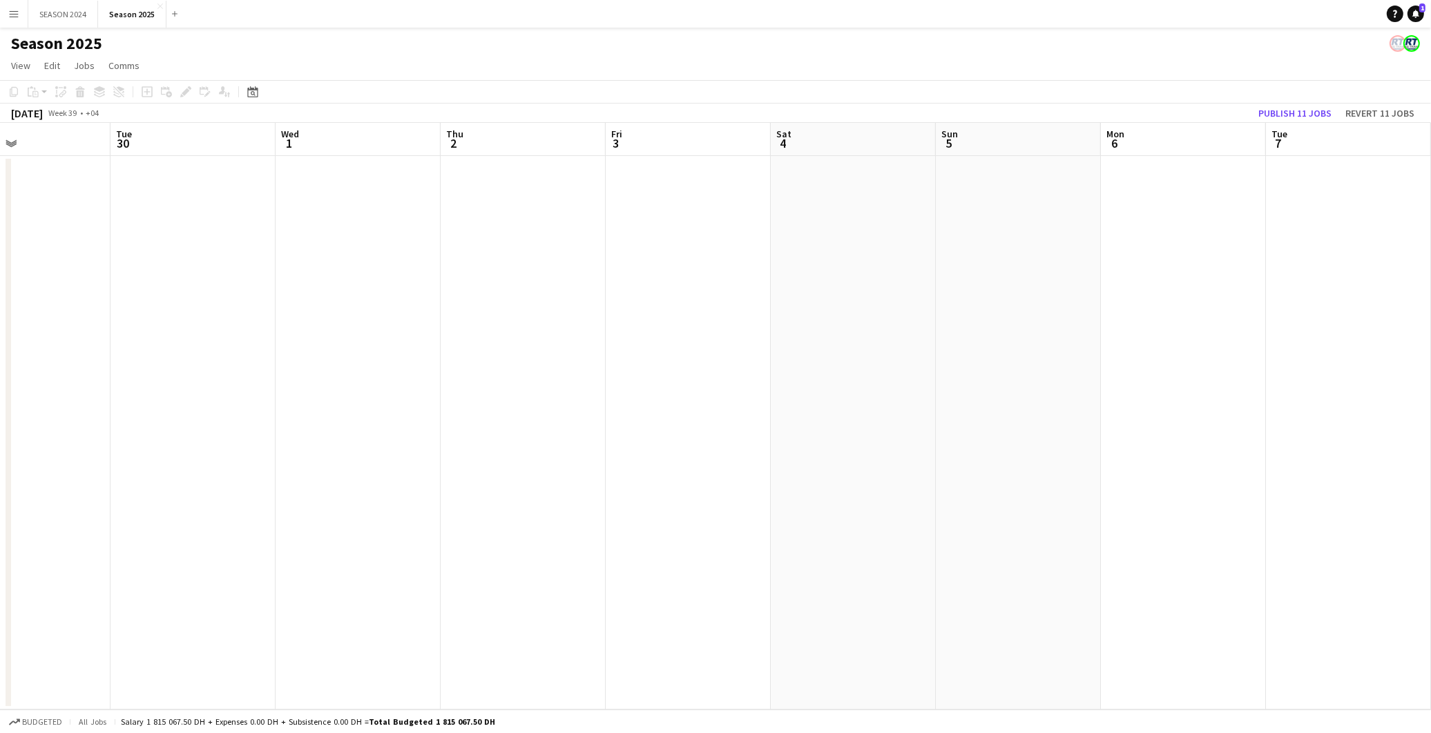
drag, startPoint x: 840, startPoint y: 500, endPoint x: 472, endPoint y: 483, distance: 369.2
click at [472, 484] on app-calendar-viewport "Sat 27 14/14 1 Job Sun 28 14/14 1 Job Mon 29 Tue 30 Wed 1 Thu 2 Fri 3 Sat 4 Sun…" at bounding box center [715, 416] width 1431 height 587
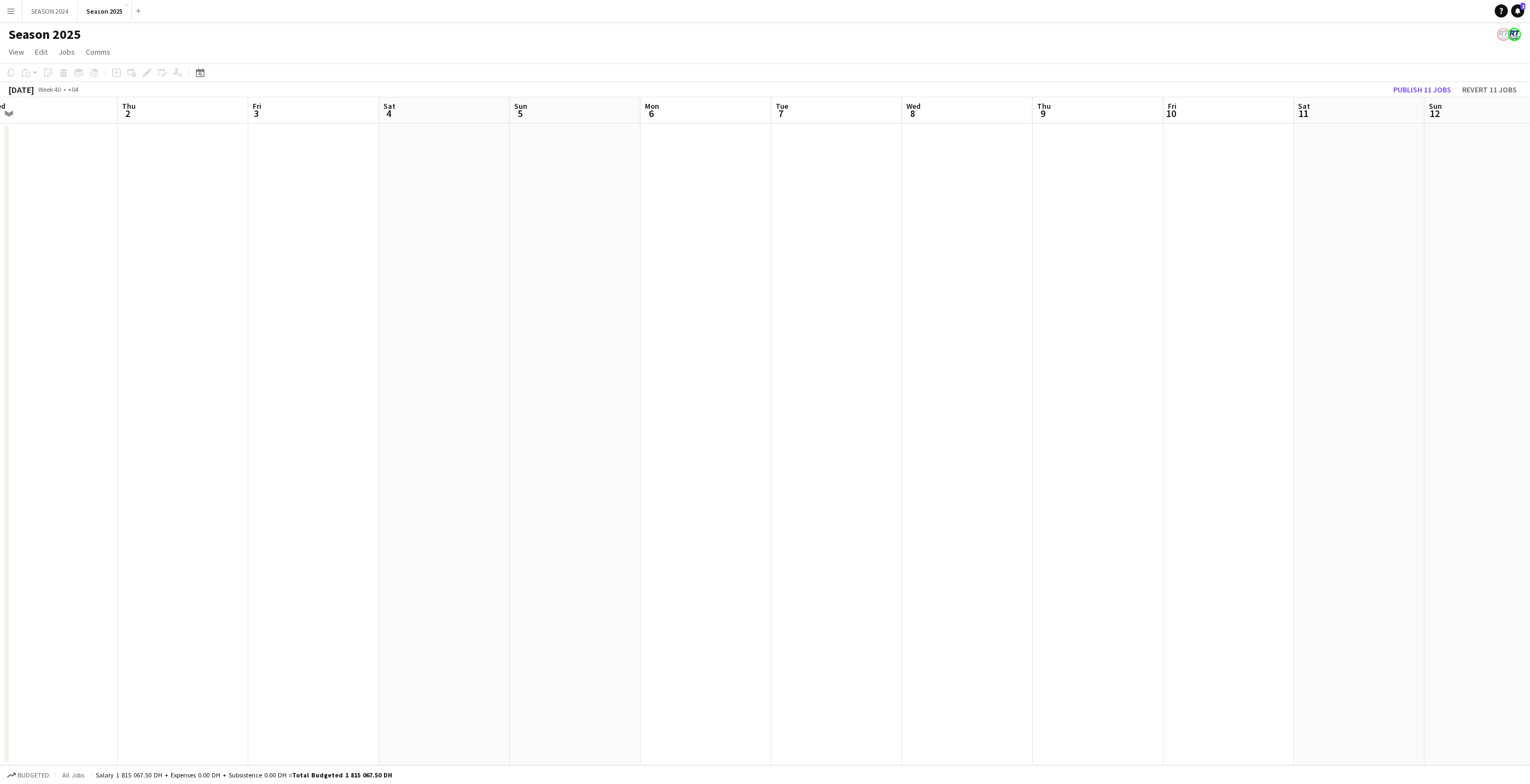
drag, startPoint x: 771, startPoint y: 490, endPoint x: 1090, endPoint y: 500, distance: 319.2
click at [927, 474] on app-calendar-viewport "Mon 29 Tue 30 Wed 1 Thu 2 Fri 3 Sat 4 Sun 5 Mon 6 Tue 7 Wed 8 Thu 9 Fri 10 Sat …" at bounding box center [765, 432] width 1530 height 668
drag, startPoint x: 376, startPoint y: 467, endPoint x: 972, endPoint y: 493, distance: 596.6
click at [748, 474] on app-calendar-viewport "Sun 28 14/14 1 Job Mon 29 Tue 30 Wed 1 Thu 2 Fri 3 Sat 4 Sun 5 Mon 6 Tue 7 Wed …" at bounding box center [765, 432] width 1530 height 668
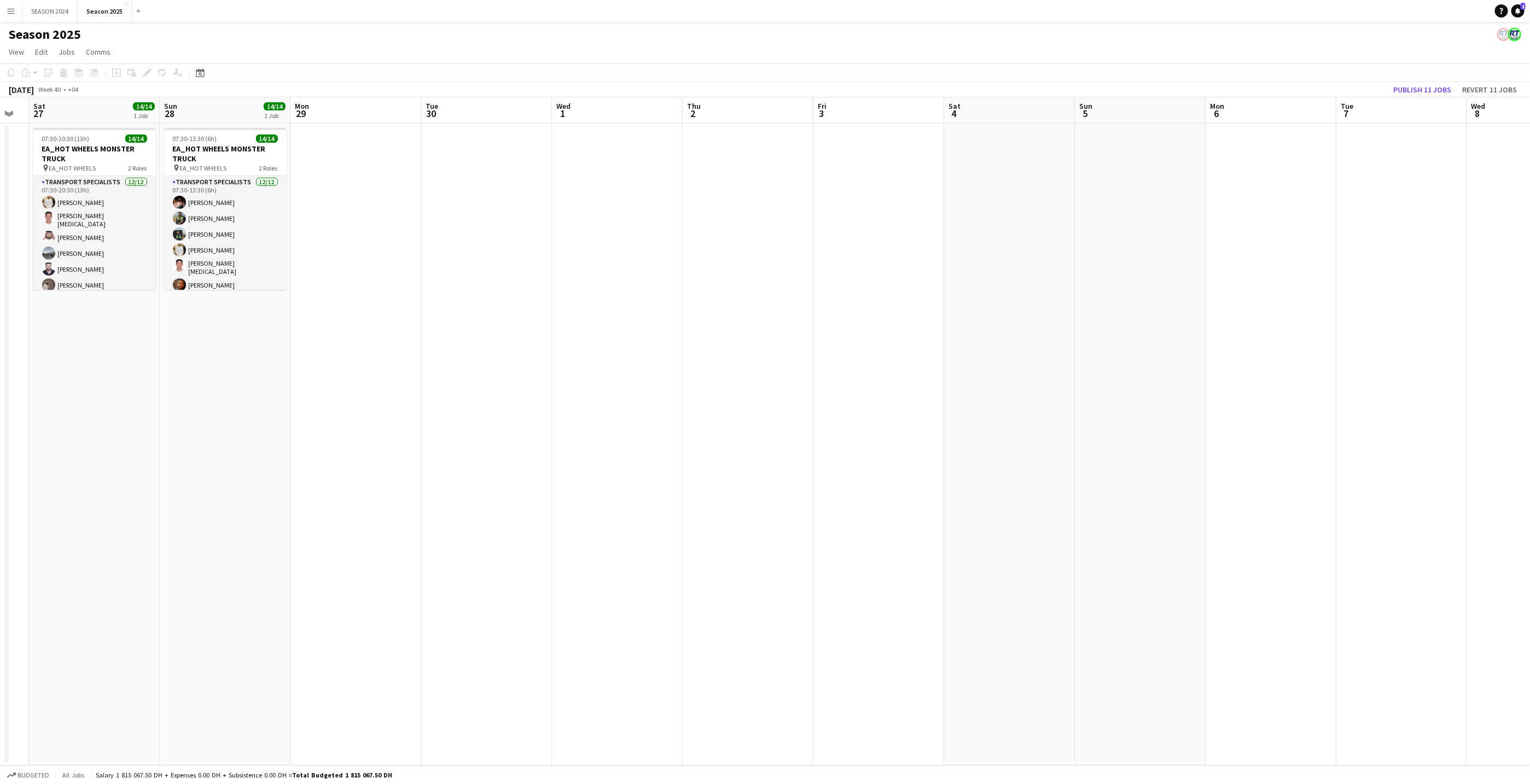
click at [839, 474] on app-calendar-viewport "Fri 26 Sat 27 14/14 1 Job Sun 28 14/14 1 Job Mon 29 Tue 30 Wed 1 Thu 2 Fri 3 Sa…" at bounding box center [765, 432] width 1530 height 668
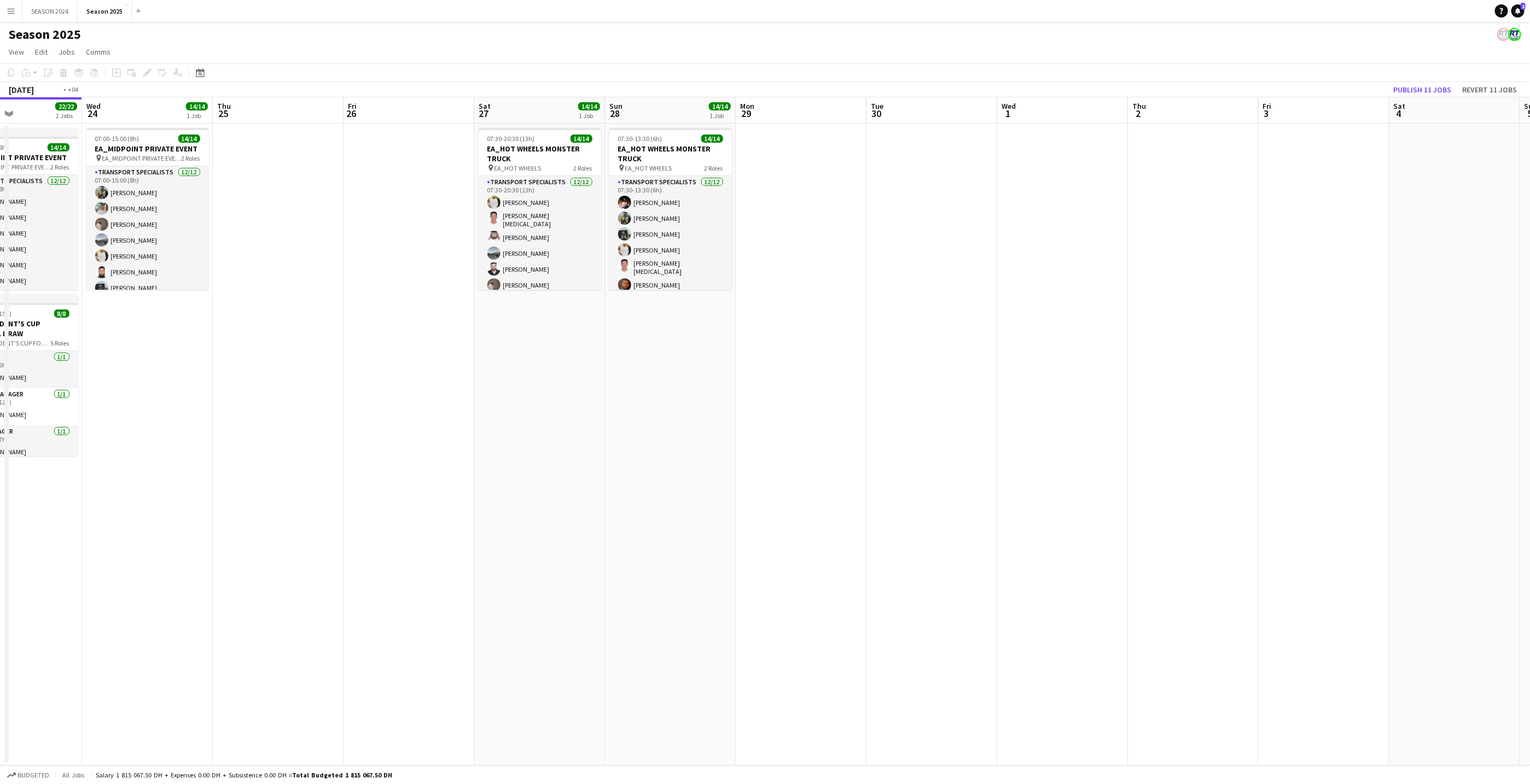
drag, startPoint x: 589, startPoint y: 493, endPoint x: 1093, endPoint y: 519, distance: 504.7
click at [871, 474] on app-calendar-viewport "Sun 21 Mon 22 14/14 1 Job Tue 23 22/22 2 Jobs Wed 24 14/14 1 Job Thu 25 Fri 26 …" at bounding box center [765, 432] width 1530 height 668
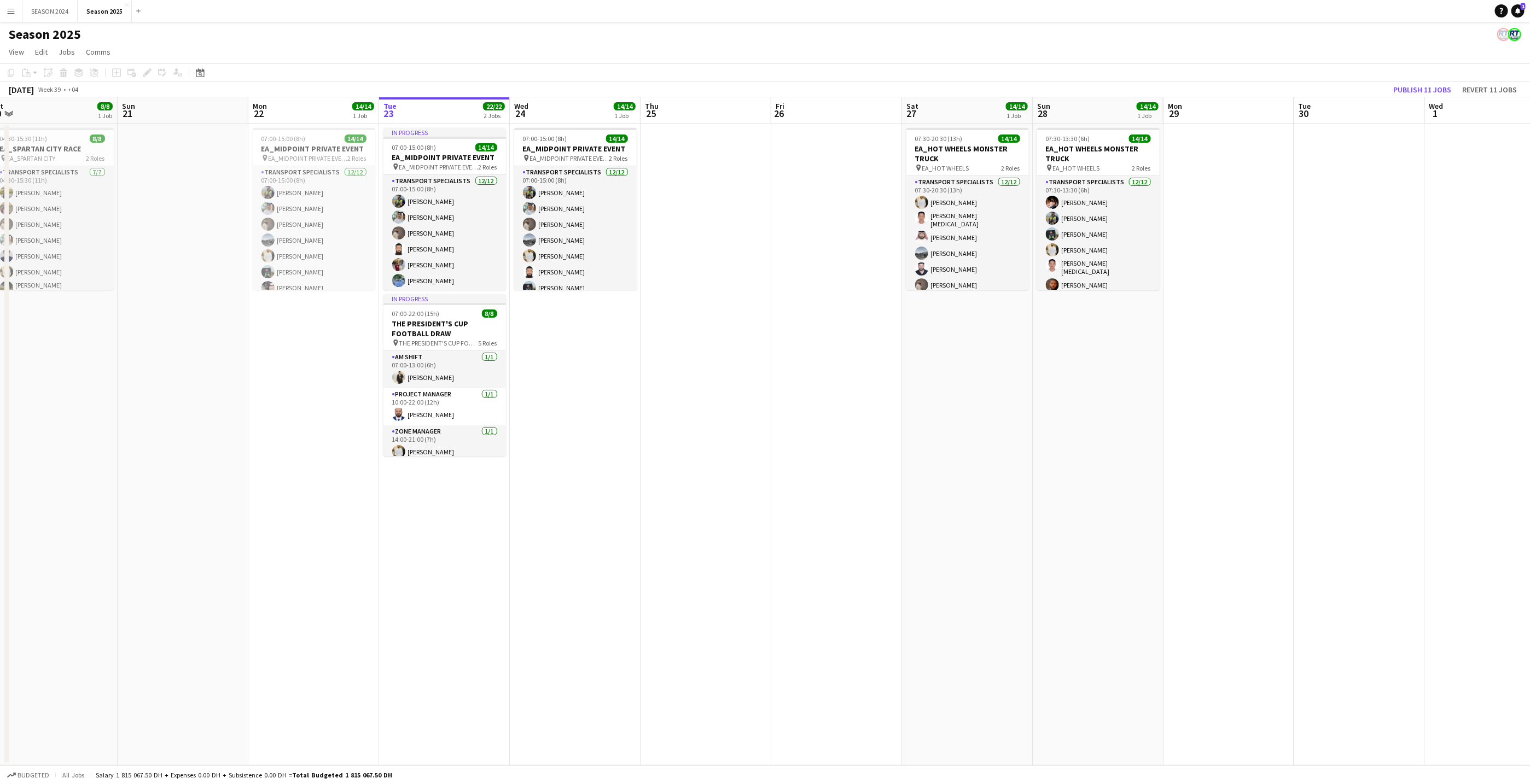
drag, startPoint x: 268, startPoint y: 413, endPoint x: 1128, endPoint y: 493, distance: 863.7
click at [900, 474] on app-calendar-viewport "Thu 18 Fri 19 Sat 20 8/8 1 Job Sun 21 Mon 22 14/14 1 Job Tue 23 22/22 2 Jobs We…" at bounding box center [765, 432] width 1530 height 668
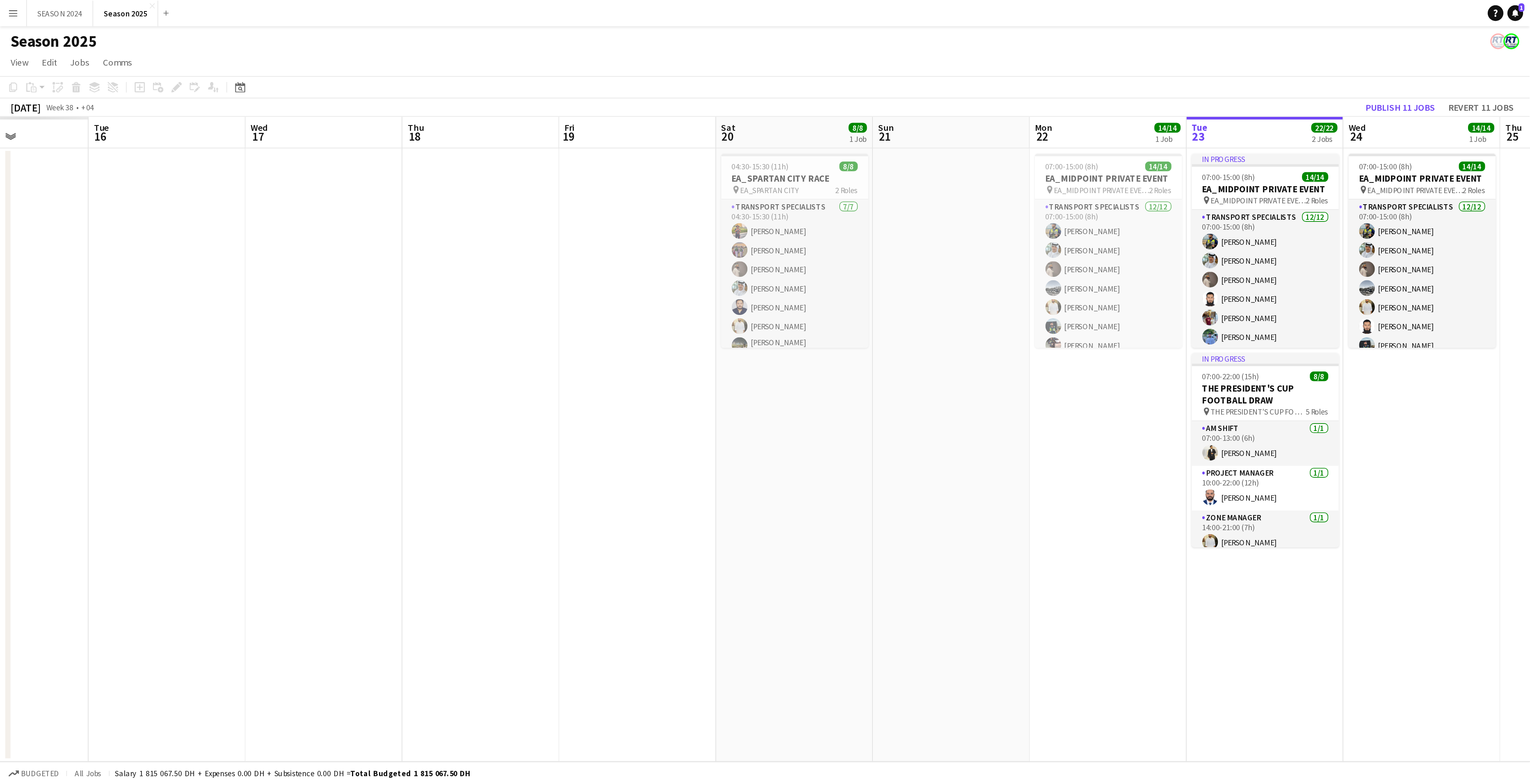
scroll to position [0, 239]
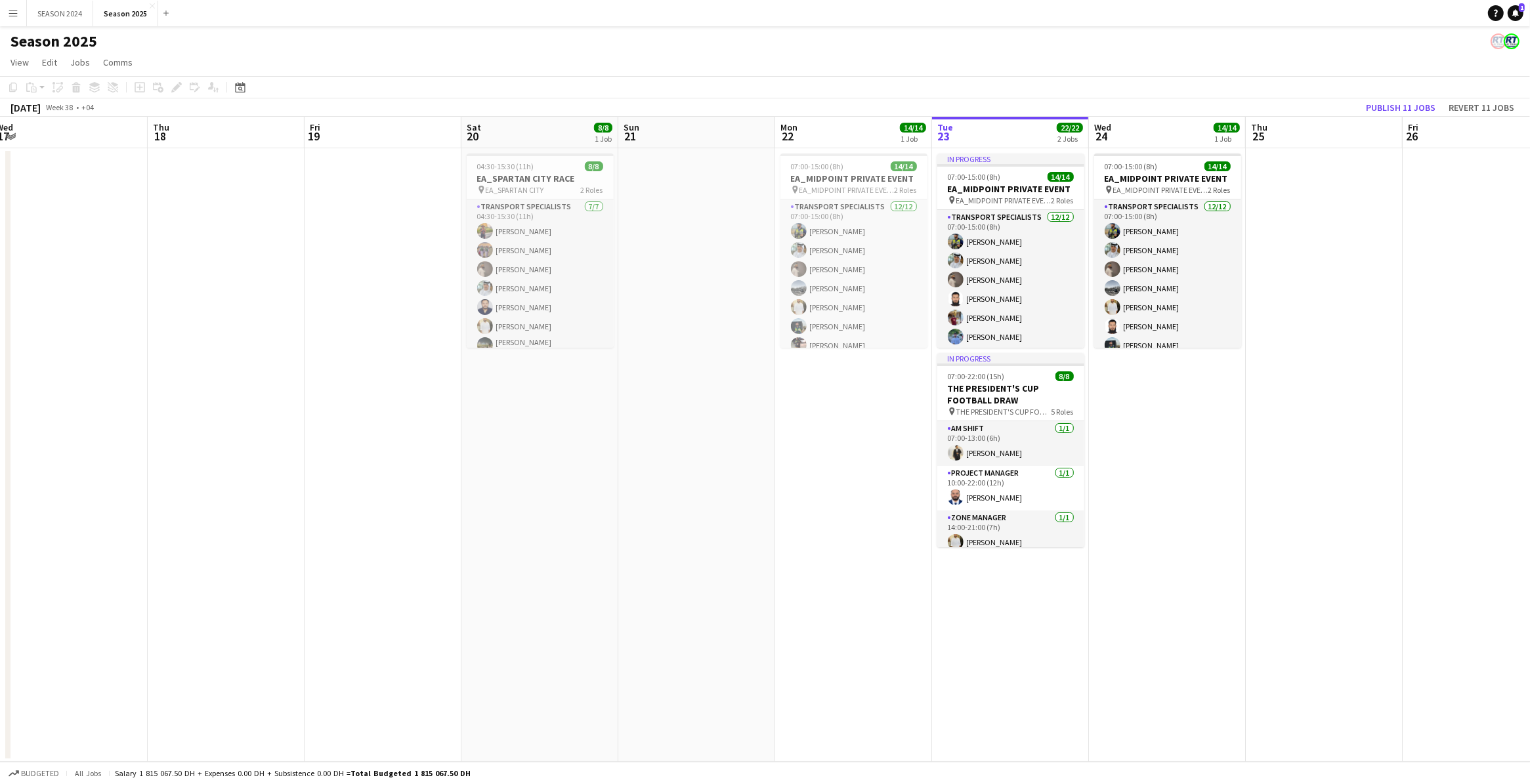
drag, startPoint x: 953, startPoint y: 423, endPoint x: 602, endPoint y: 411, distance: 351.2
click at [603, 411] on app-calendar-viewport "Sun 14 Mon 15 Tue 16 Wed 17 Thu 18 Fri 19 Sat 20 8/8 1 Job Sun 21 Mon 22 14/14 …" at bounding box center [765, 439] width 1530 height 645
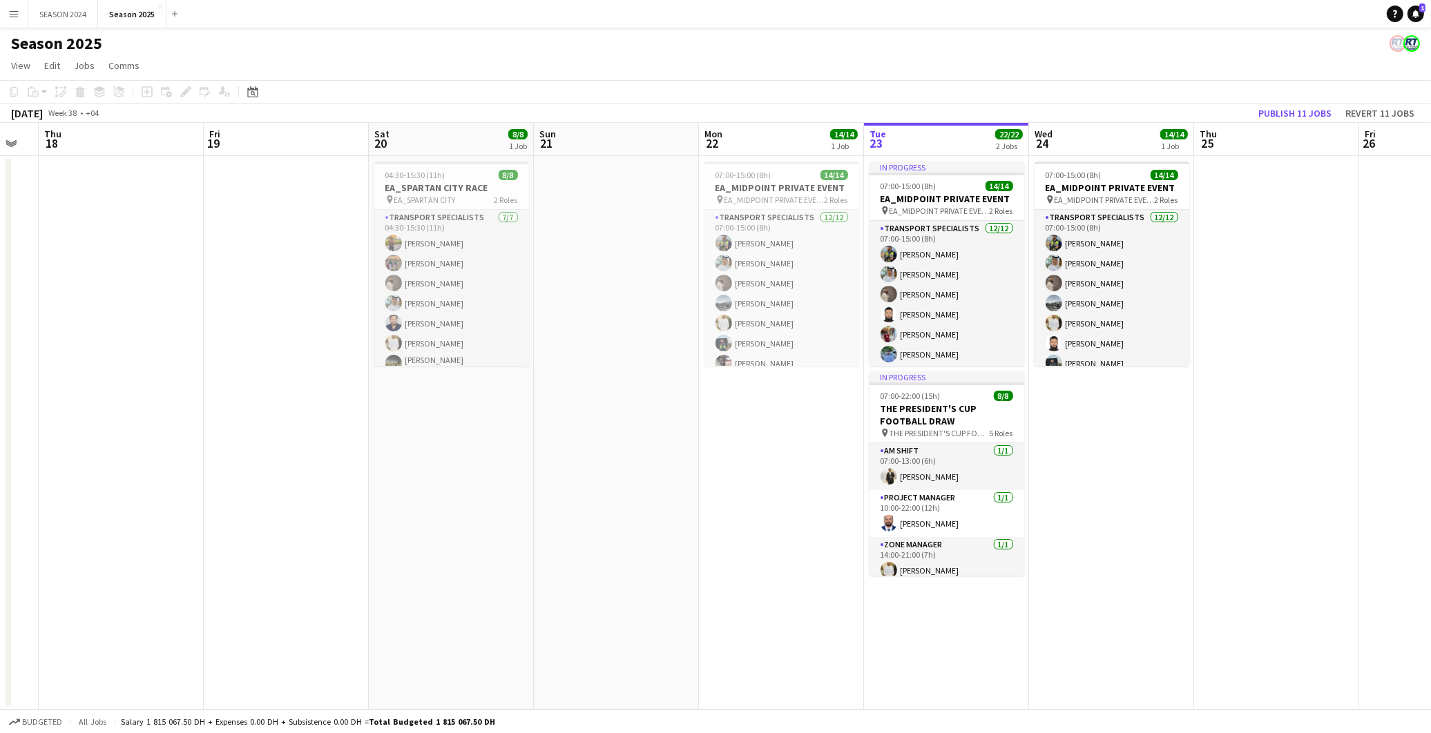
drag, startPoint x: 959, startPoint y: 404, endPoint x: 838, endPoint y: 396, distance: 120.5
click at [847, 396] on app-calendar-viewport "Mon 15 16/16 1 Job Tue 16 Wed 17 Thu 18 Fri 19 Sat 20 8/8 1 Job Sun 21 Mon 22 1…" at bounding box center [715, 416] width 1431 height 587
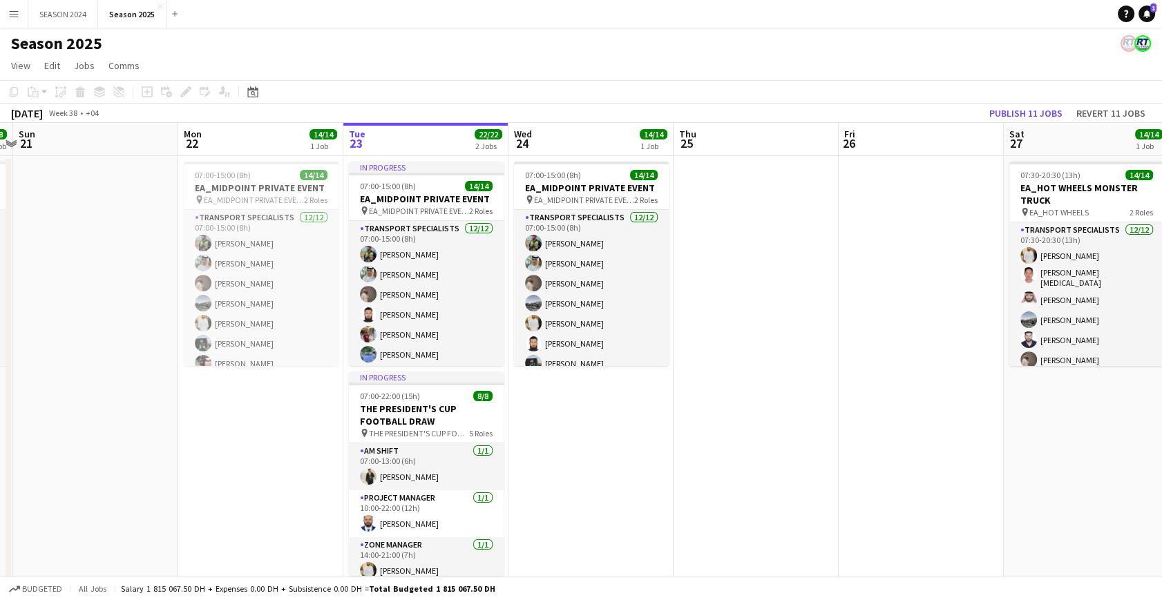
drag, startPoint x: 632, startPoint y: 394, endPoint x: 700, endPoint y: 349, distance: 80.8
click at [666, 328] on app-calendar-viewport "Thu 18 Fri 19 Sat 20 8/8 1 Job Sun 21 Mon 22 14/14 1 Job Tue 23 22/22 2 Jobs We…" at bounding box center [581, 363] width 1162 height 481
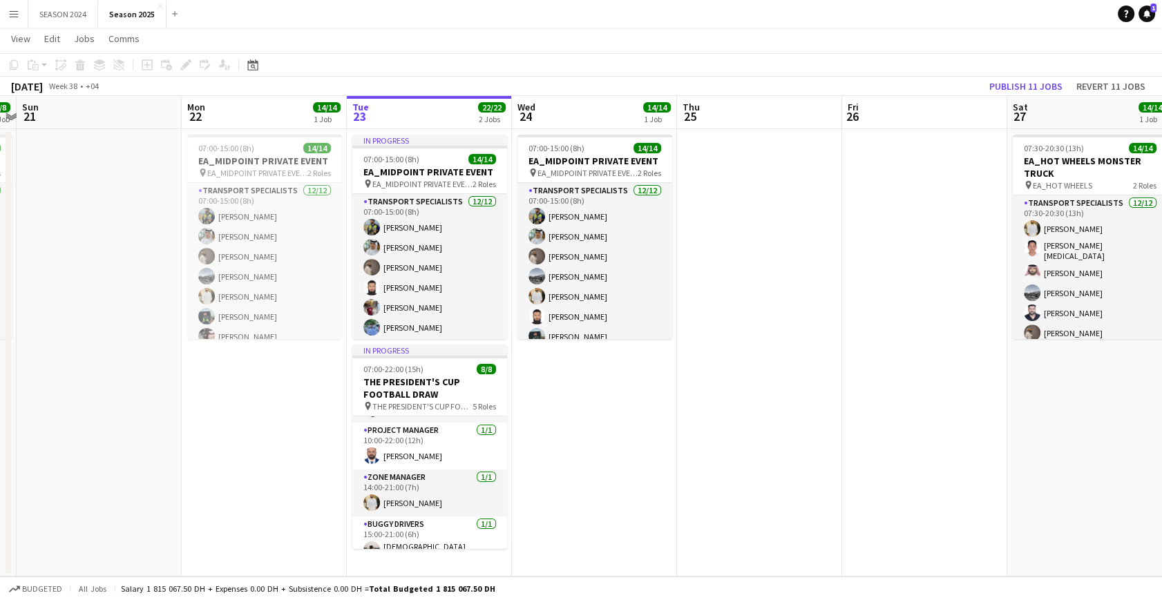
scroll to position [36, 0]
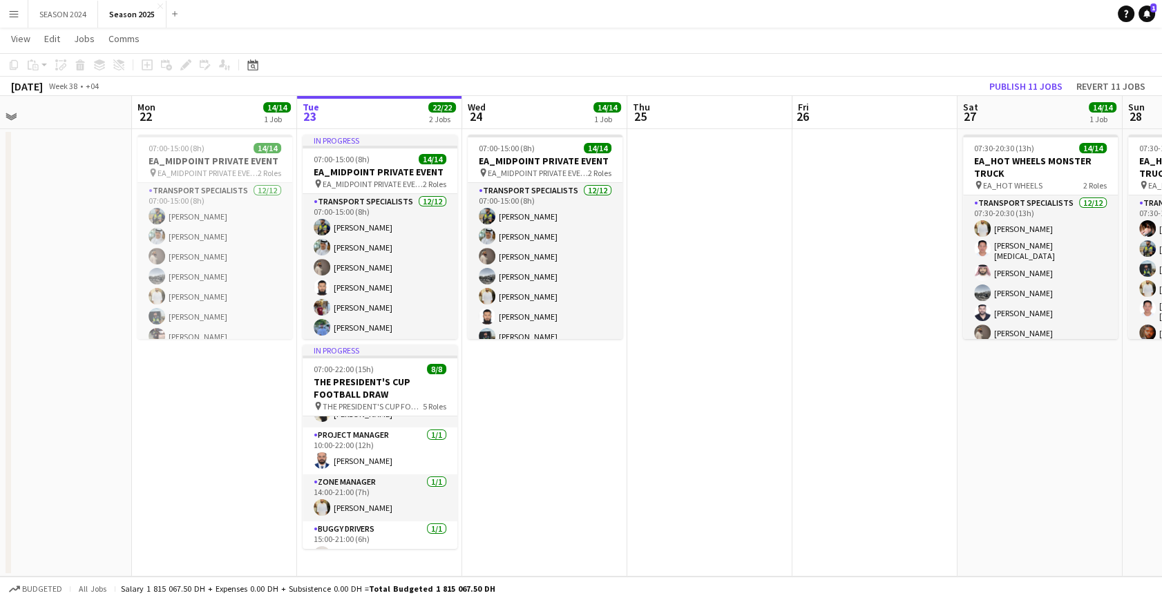
drag, startPoint x: 579, startPoint y: 401, endPoint x: 536, endPoint y: 411, distance: 44.6
click at [530, 407] on app-calendar-viewport "Thu 18 Fri 19 Sat 20 8/8 1 Job Sun 21 Mon 22 14/14 1 Job Tue 23 22/22 2 Jobs We…" at bounding box center [581, 336] width 1162 height 481
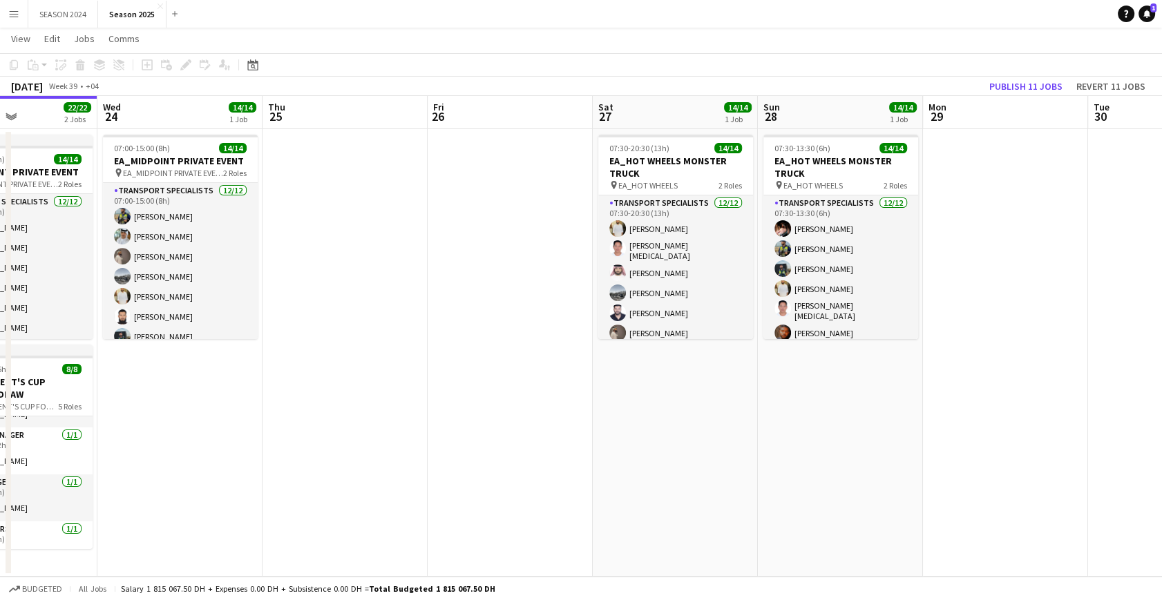
drag, startPoint x: 926, startPoint y: 404, endPoint x: 557, endPoint y: 399, distance: 369.5
click at [557, 400] on app-calendar-viewport "Sat 20 8/8 1 Job Sun 21 Mon 22 14/14 1 Job Tue 23 22/22 2 Jobs Wed 24 14/14 1 J…" at bounding box center [581, 336] width 1162 height 481
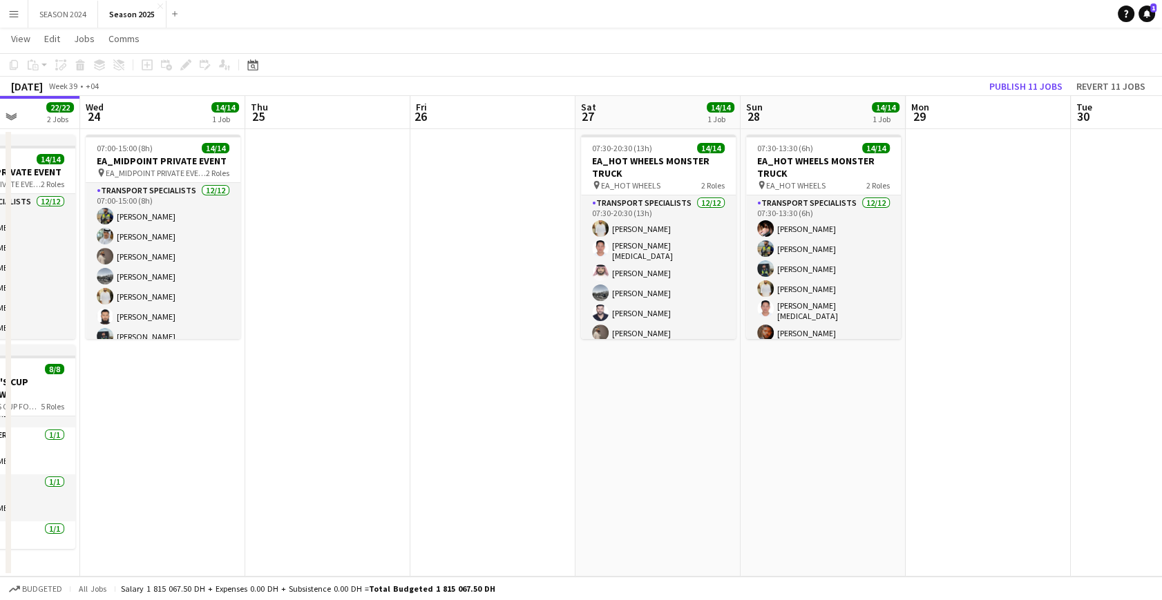
scroll to position [0, 628]
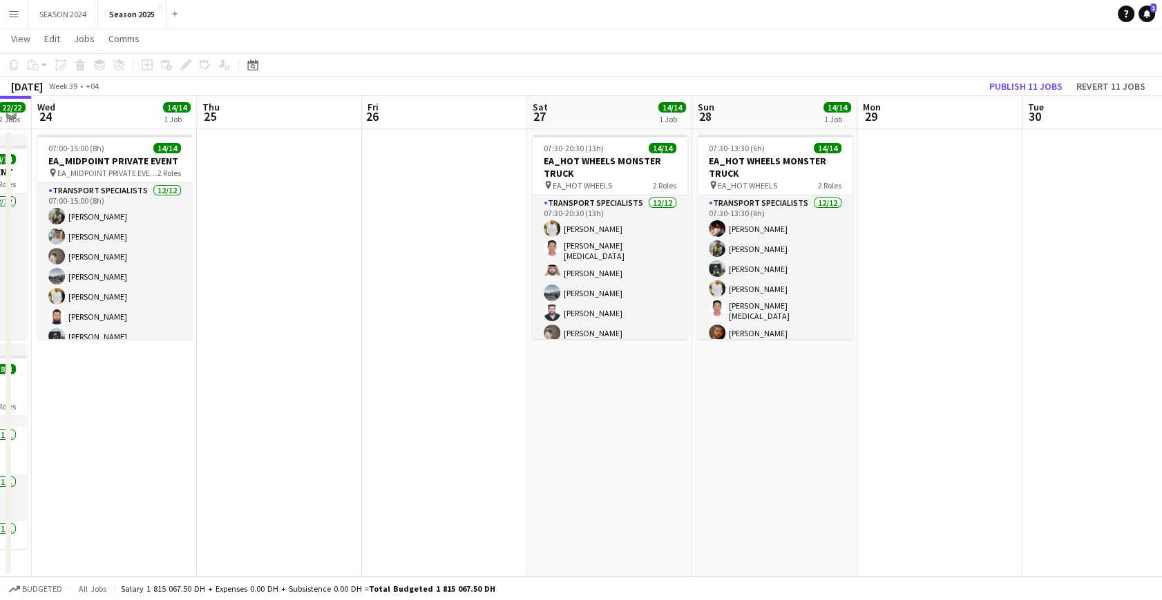
drag, startPoint x: 767, startPoint y: 360, endPoint x: 719, endPoint y: 374, distance: 49.8
click at [719, 374] on app-calendar-viewport "Sat 20 8/8 1 Job Sun 21 Mon 22 14/14 1 Job Tue 23 22/22 2 Jobs Wed 24 14/14 1 J…" at bounding box center [581, 336] width 1162 height 481
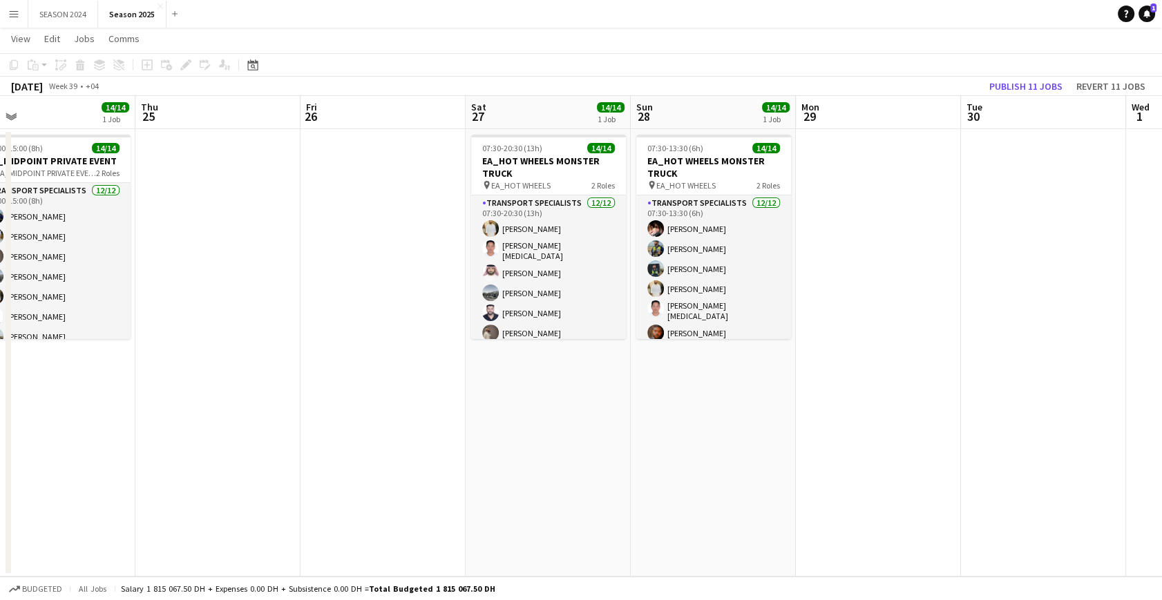
drag, startPoint x: 694, startPoint y: 378, endPoint x: 186, endPoint y: 387, distance: 507.7
click at [267, 393] on app-calendar-viewport "Sat 20 8/8 1 Job Sun 21 Mon 22 14/14 1 Job Tue 23 22/22 2 Jobs Wed 24 14/14 1 J…" at bounding box center [581, 336] width 1162 height 481
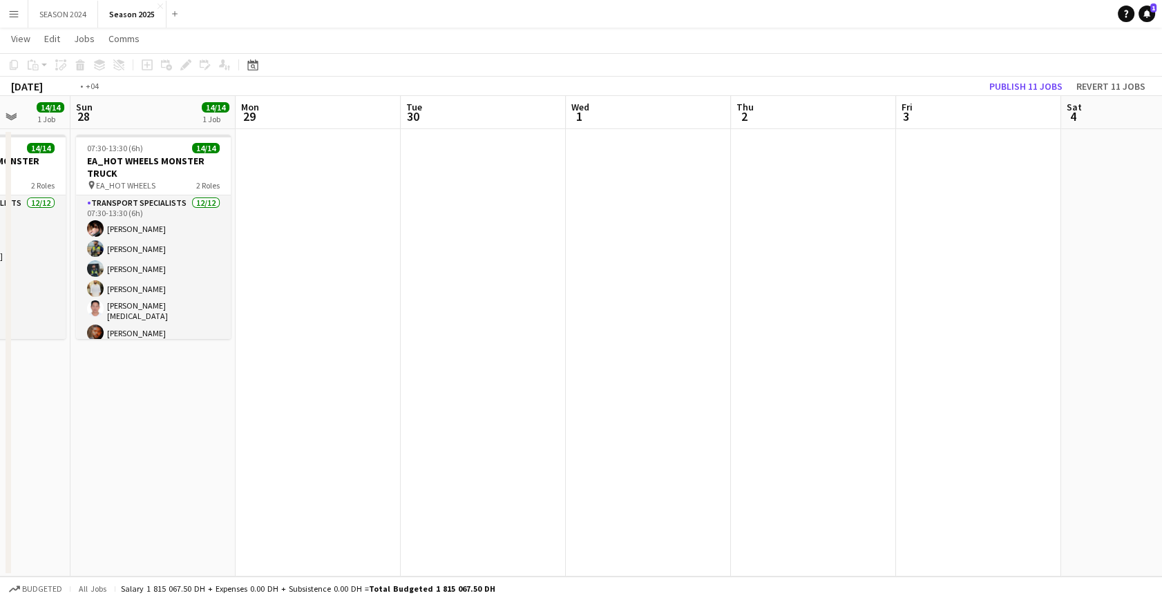
drag, startPoint x: 788, startPoint y: 385, endPoint x: 186, endPoint y: 358, distance: 602.8
click at [10, 361] on div "Wed 24 14/14 1 Job Thu 25 Fri 26 Sat 27 14/14 1 Job Sun 28 14/14 1 Job Mon 29 T…" at bounding box center [581, 336] width 1162 height 481
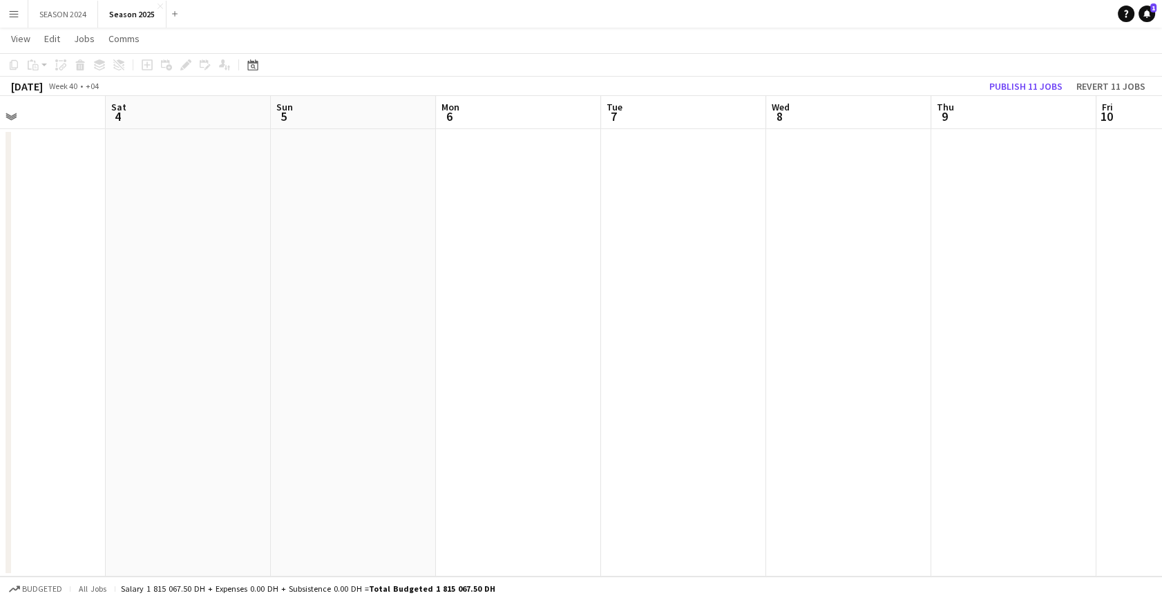
drag, startPoint x: 776, startPoint y: 353, endPoint x: 468, endPoint y: 337, distance: 309.1
click at [474, 338] on app-calendar-viewport "Wed 1 Thu 2 Fri 3 Sat 4 Sun 5 Mon 6 Tue 7 Wed 8 Thu 9 Fri 10 Sat 11 Sun 12 Mon …" at bounding box center [581, 336] width 1162 height 481
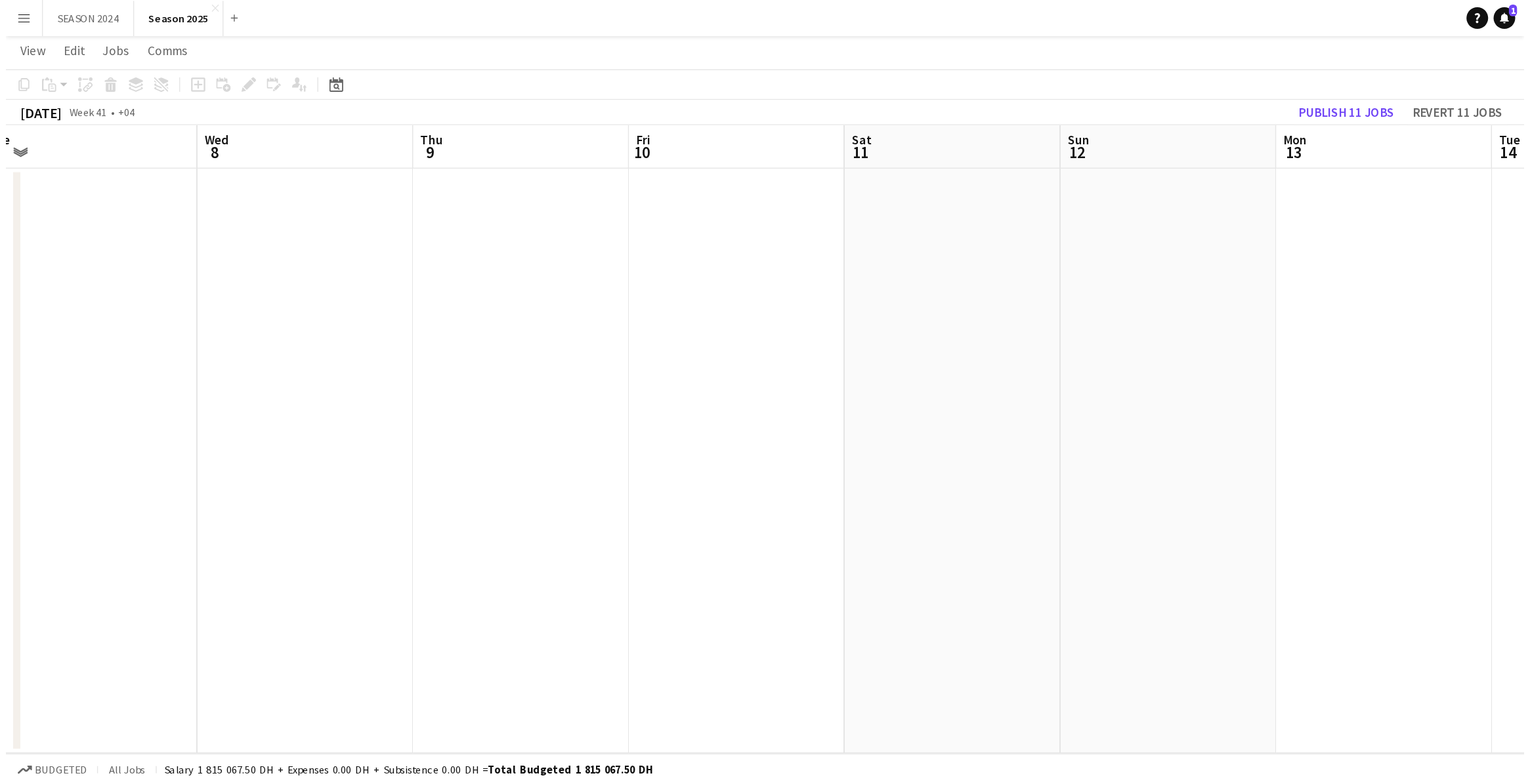
scroll to position [0, 0]
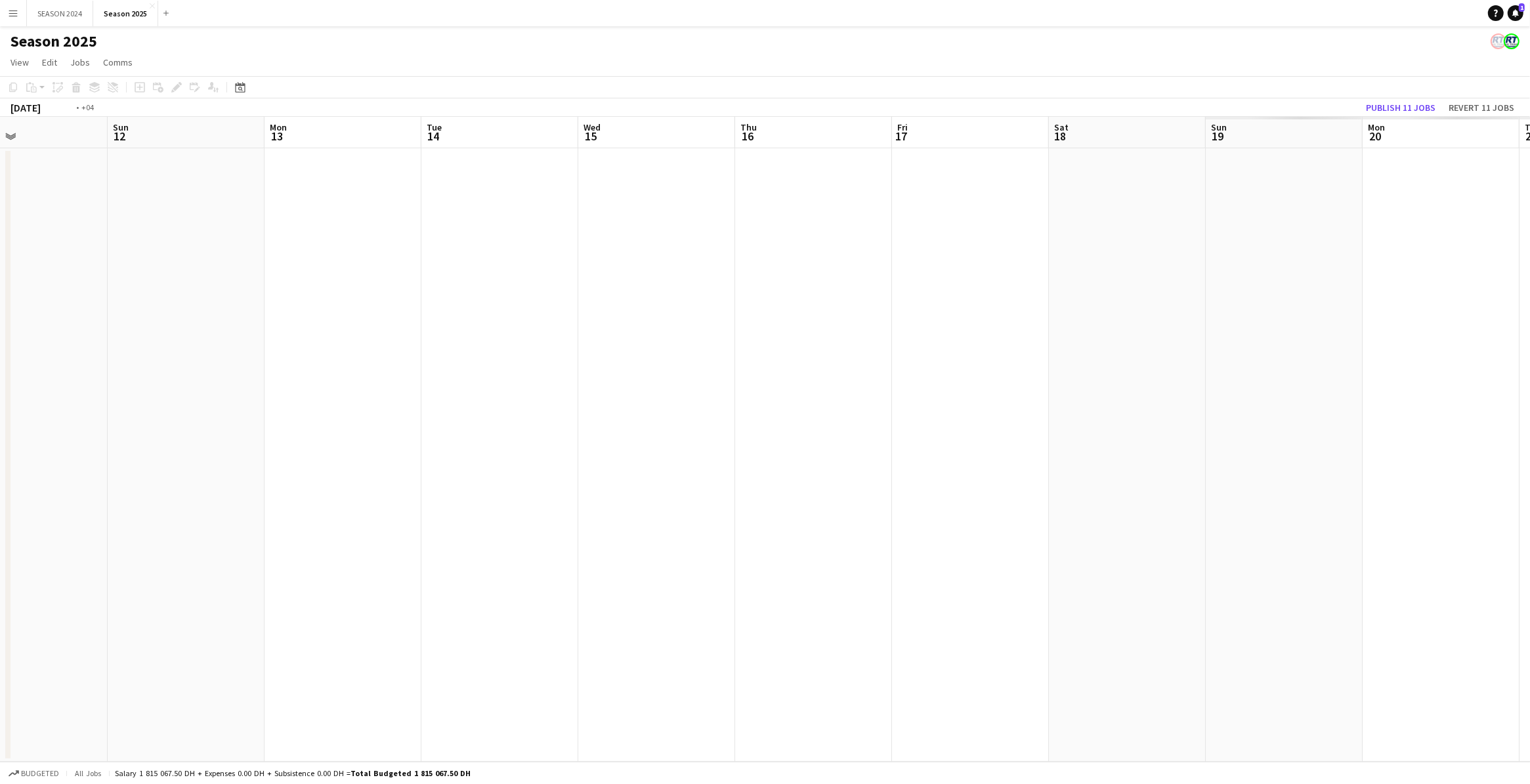
drag, startPoint x: 1028, startPoint y: 424, endPoint x: 277, endPoint y: 414, distance: 751.1
click at [326, 412] on app-calendar-viewport "Wed 8 Thu 9 Fri 10 Sat 11 Sun 12 Mon 13 Tue 14 Wed 15 Thu 16 Fri 17 Sat 18 Sun …" at bounding box center [765, 439] width 1530 height 645
drag, startPoint x: 683, startPoint y: 464, endPoint x: 385, endPoint y: 418, distance: 301.5
click at [413, 436] on app-calendar-viewport "Sat 11 Sun 12 Mon 13 Tue 14 Wed 15 Thu 16 Fri 17 Sat 18 Sun 19 Mon 20 Tue 21 We…" at bounding box center [765, 439] width 1530 height 645
drag, startPoint x: 845, startPoint y: 436, endPoint x: 957, endPoint y: 397, distance: 118.6
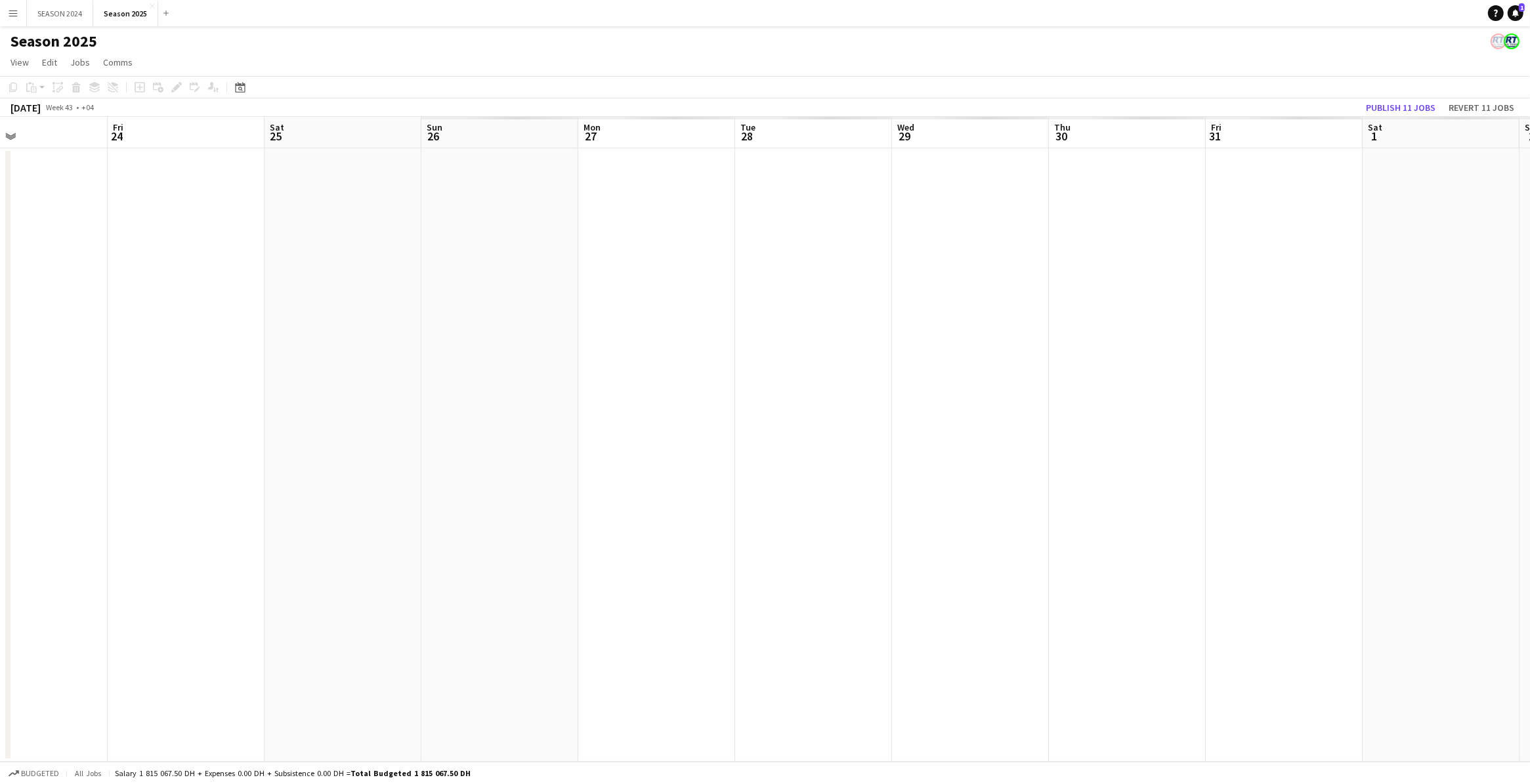
click at [453, 417] on app-calendar-viewport "Mon 20 Tue 21 Wed 22 Thu 23 Fri 24 Sat 25 Sun 26 Mon 27 Tue 28 Wed 29 Thu 30 Fr…" at bounding box center [765, 439] width 1530 height 645
click at [698, 386] on app-calendar-viewport "Fri 24 Sat 25 Sun 26 Mon 27 Tue 28 Wed 29 Thu 30 Fri 31 Sat 1 Sun 2 Mon 3 Tue 4…" at bounding box center [765, 439] width 1530 height 645
drag, startPoint x: 1340, startPoint y: 411, endPoint x: 496, endPoint y: 316, distance: 849.3
click at [512, 319] on app-calendar-viewport "Tue 28 Wed 29 Thu 30 Fri 31 Sat 1 Sun 2 Mon 3 Tue 4 Wed 5 Thu 6 Fri 7 Sat 8 Sun…" at bounding box center [765, 439] width 1530 height 645
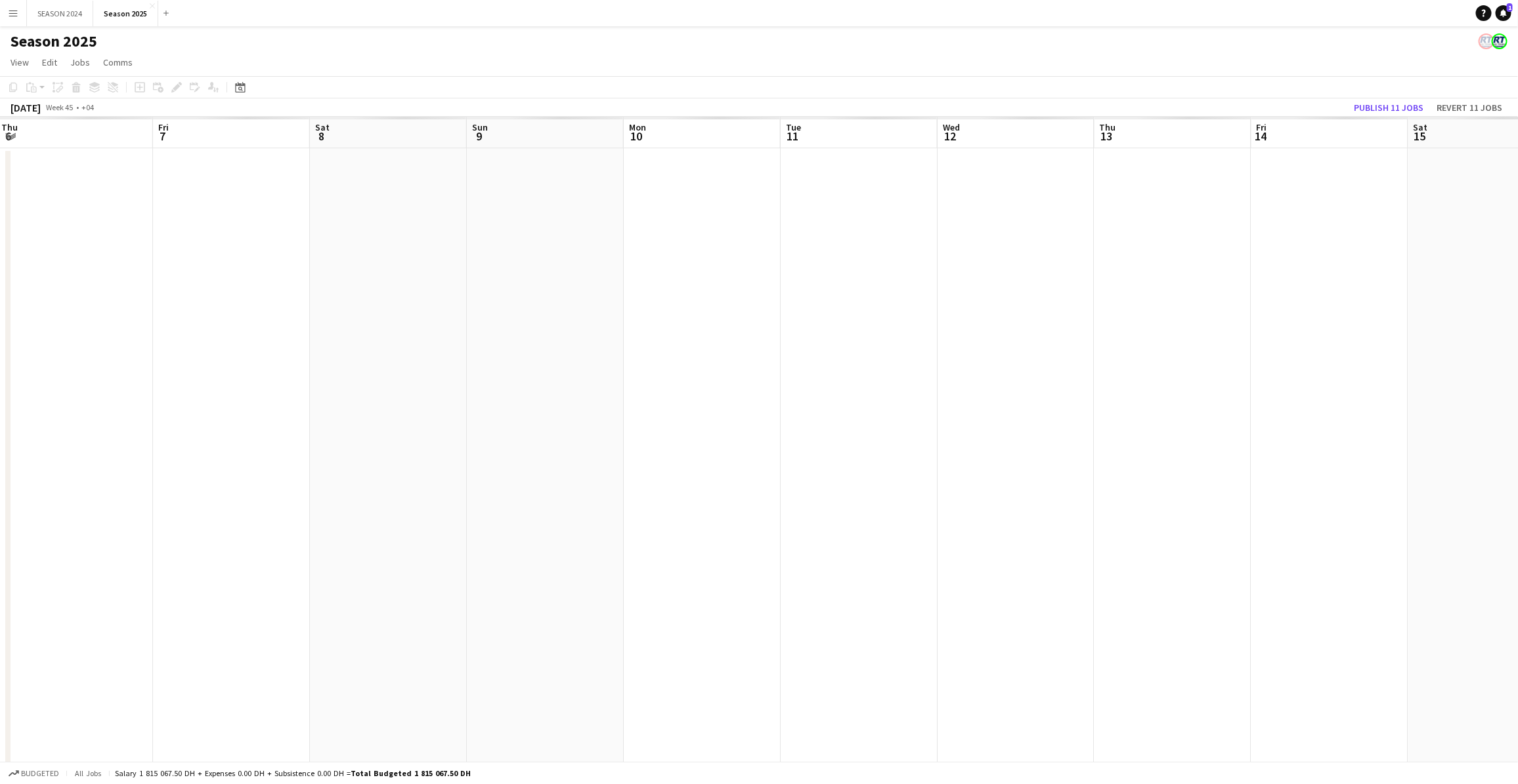
drag, startPoint x: 1244, startPoint y: 349, endPoint x: 741, endPoint y: 314, distance: 504.2
drag, startPoint x: 610, startPoint y: 309, endPoint x: 1375, endPoint y: 326, distance: 765.2
click at [1112, 316] on html "Menu Boards Boards Boards All jobs Status Workforce Workforce My Workforce Recr…" at bounding box center [759, 796] width 1518 height 1594
drag, startPoint x: 536, startPoint y: 287, endPoint x: 1489, endPoint y: 300, distance: 953.1
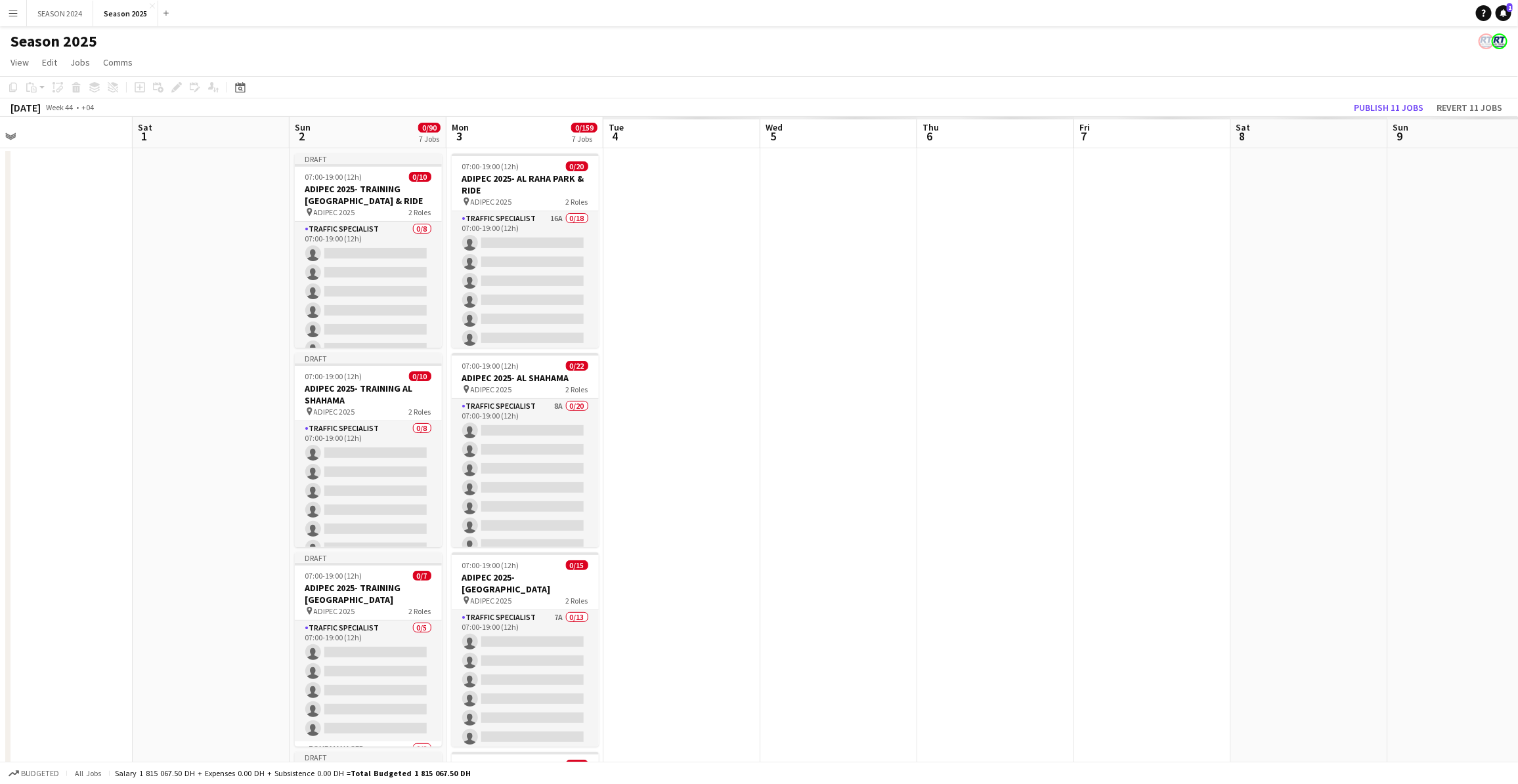
scroll to position [0, 335]
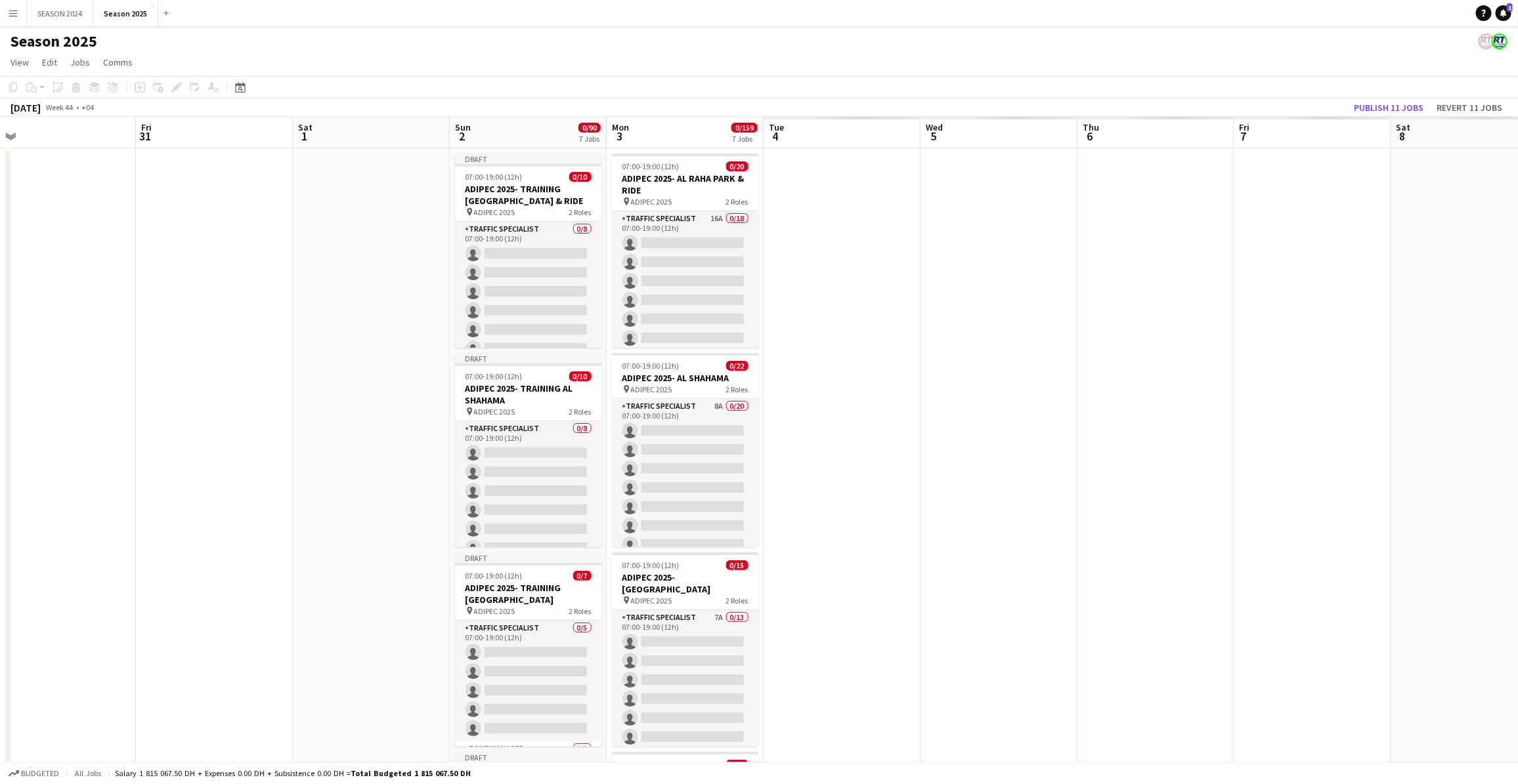
drag, startPoint x: 850, startPoint y: 264, endPoint x: 1120, endPoint y: 286, distance: 270.9
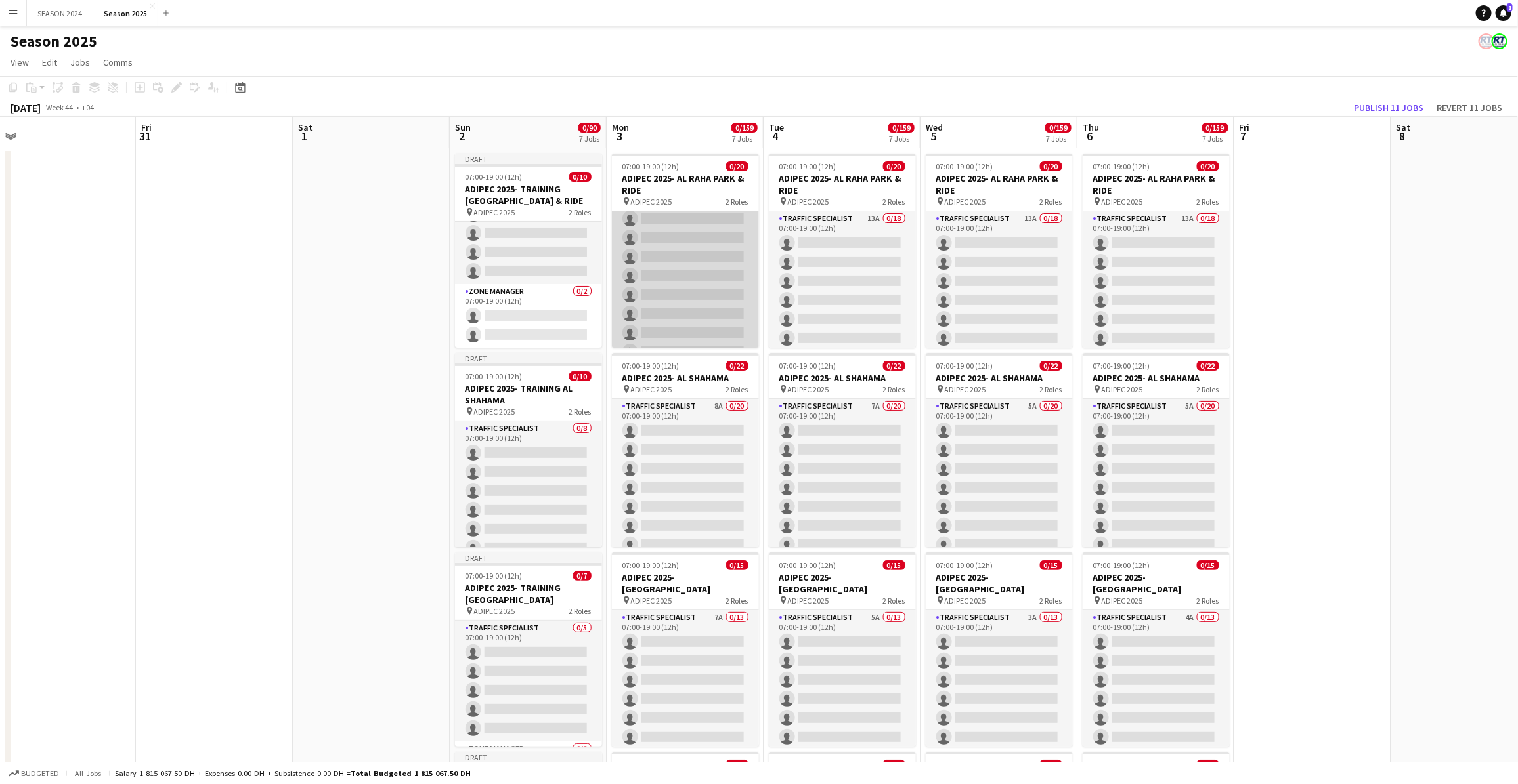
scroll to position [0, 0]
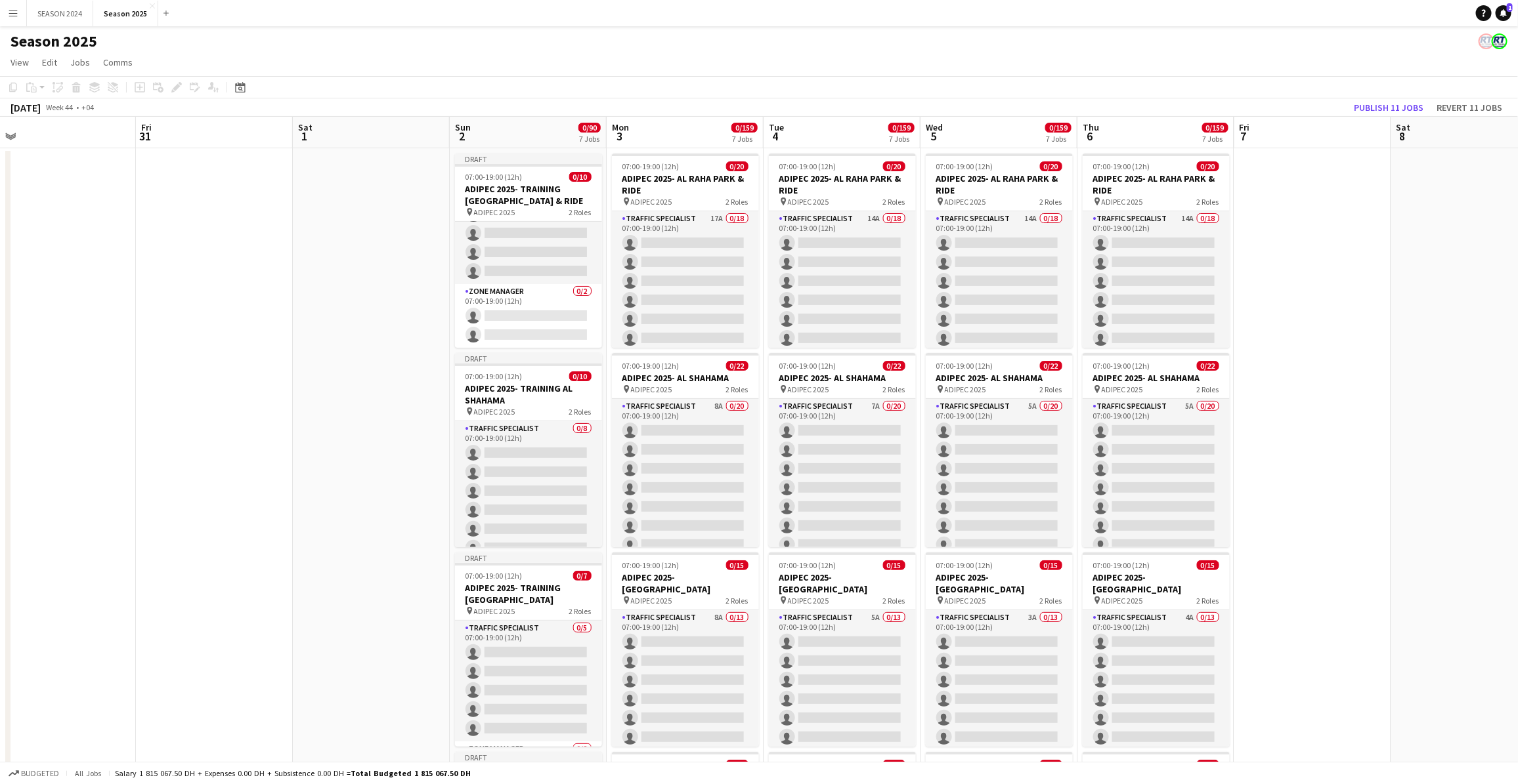
drag, startPoint x: 299, startPoint y: 435, endPoint x: 267, endPoint y: 335, distance: 105.0
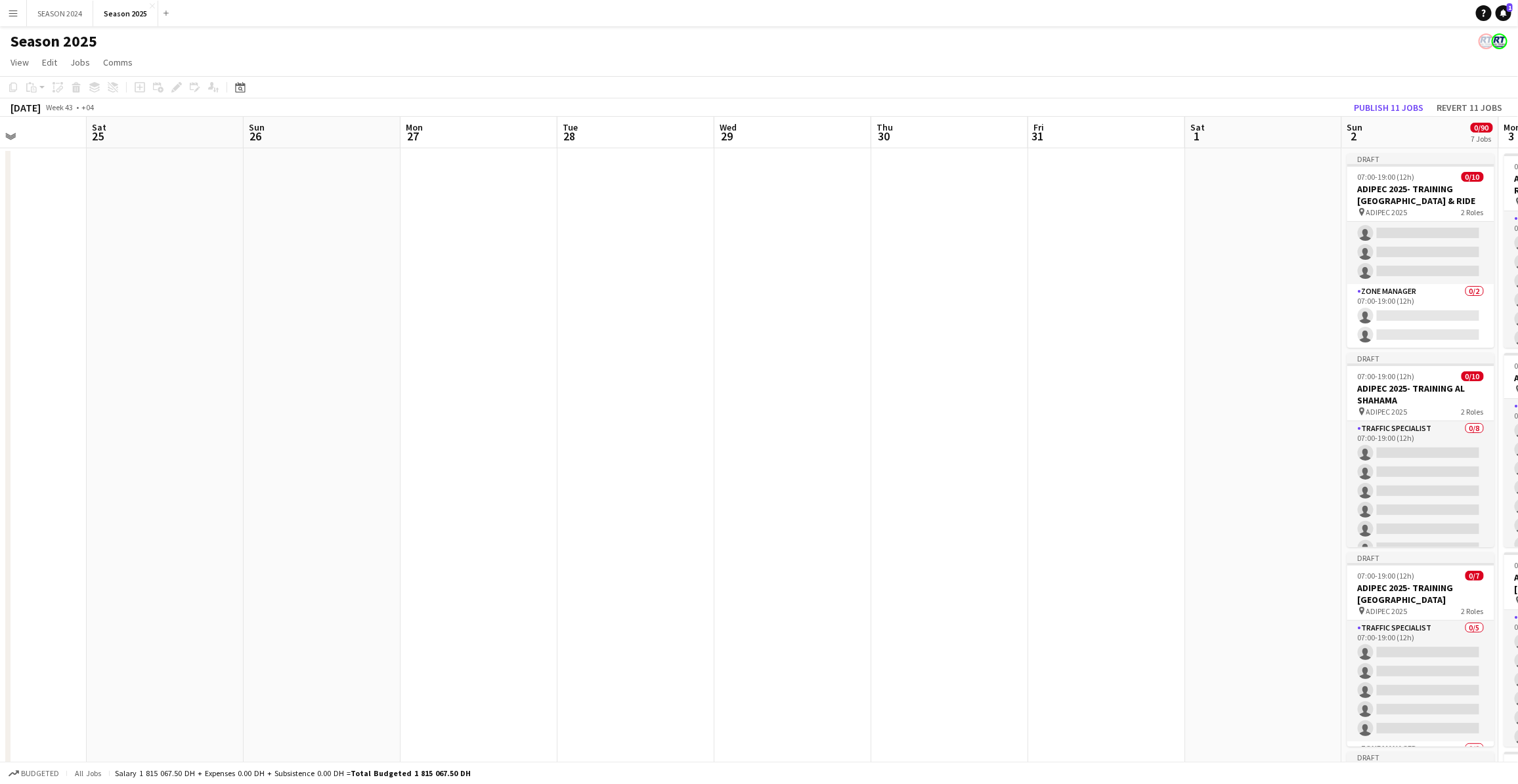
drag, startPoint x: 799, startPoint y: 338, endPoint x: 948, endPoint y: 349, distance: 149.4
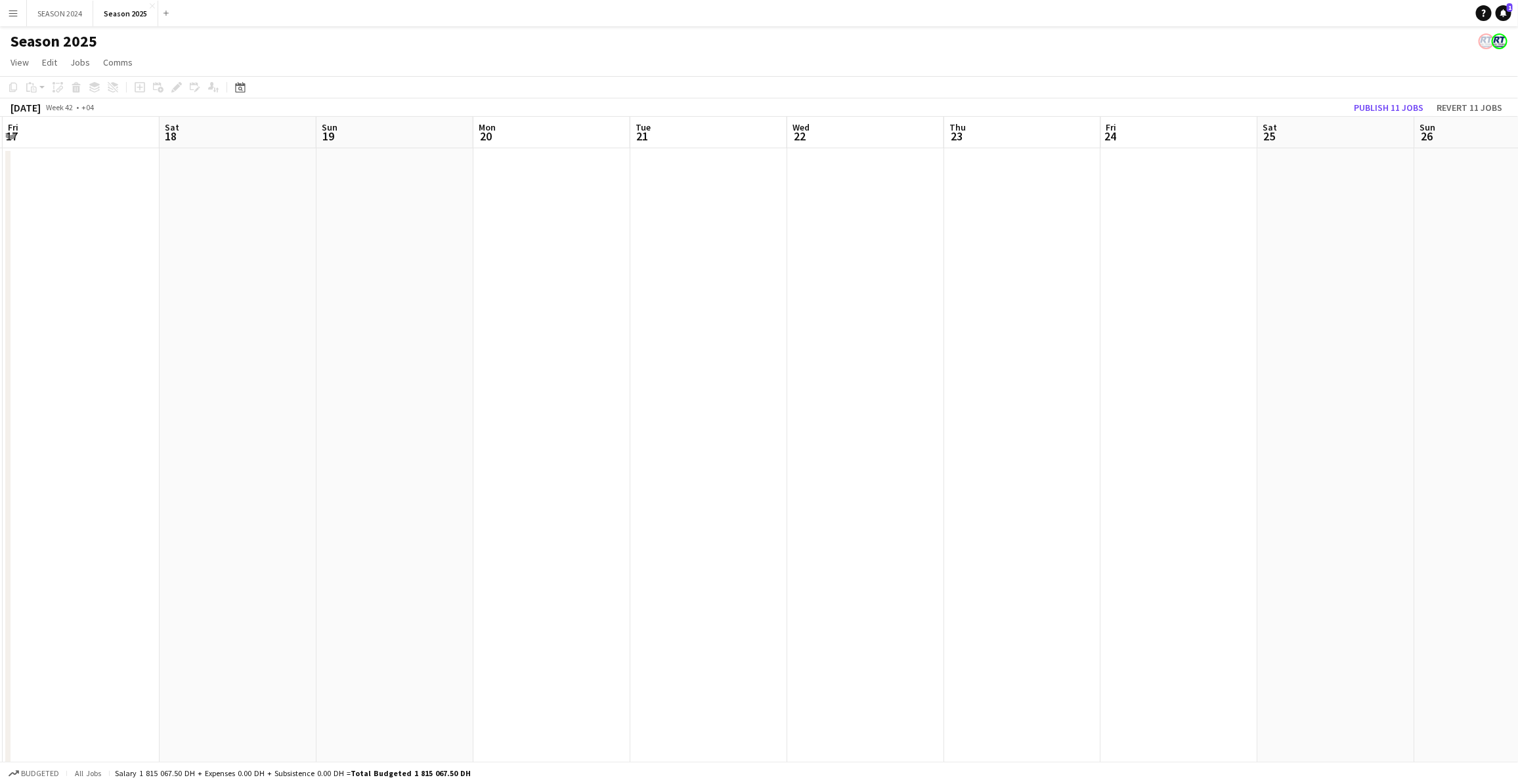
drag, startPoint x: 204, startPoint y: 349, endPoint x: 1124, endPoint y: 359, distance: 920.1
drag, startPoint x: 335, startPoint y: 404, endPoint x: 1077, endPoint y: 417, distance: 742.1
drag, startPoint x: 247, startPoint y: 409, endPoint x: 996, endPoint y: 431, distance: 749.3
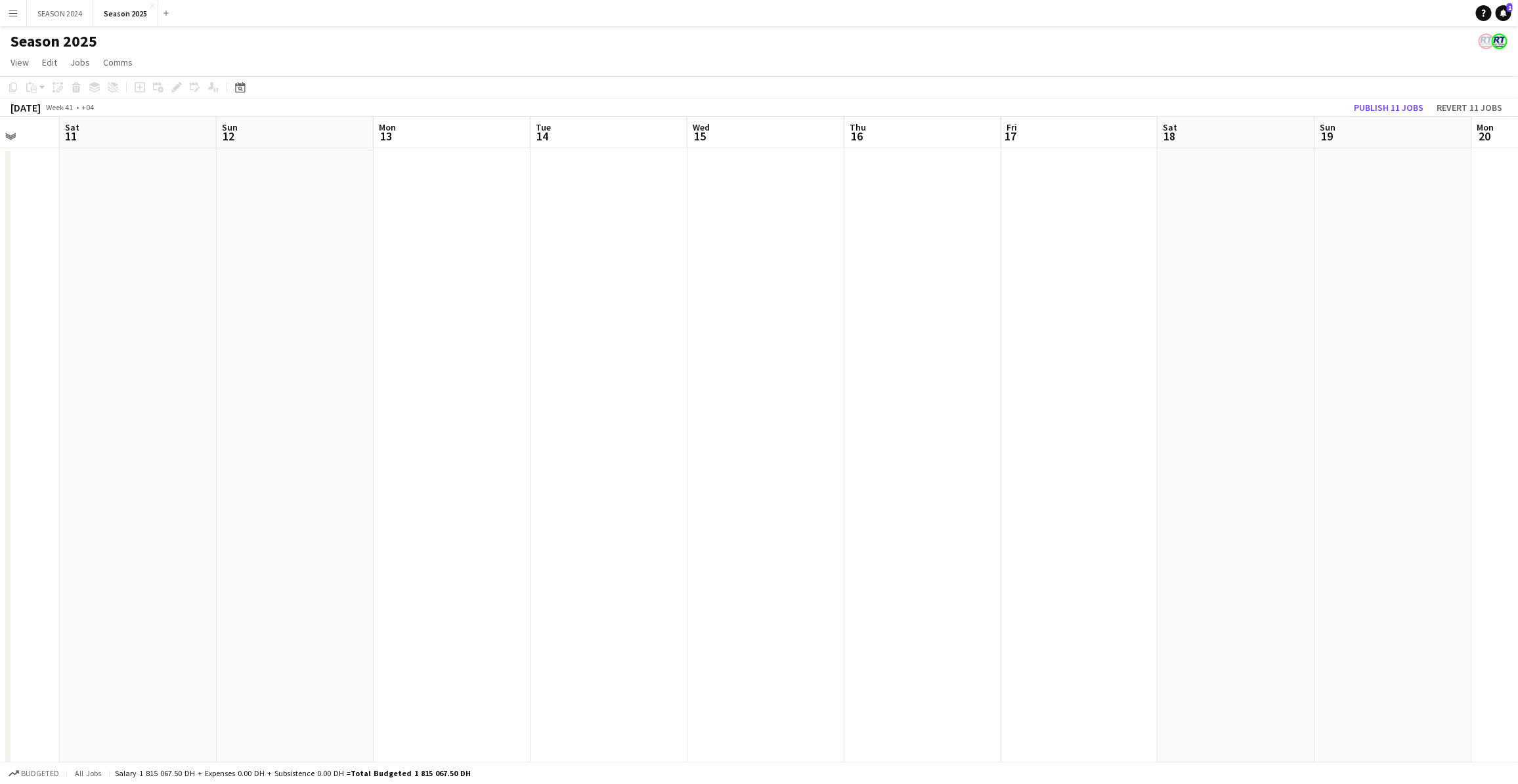
drag, startPoint x: 243, startPoint y: 431, endPoint x: 1127, endPoint y: 418, distance: 884.1
drag, startPoint x: 278, startPoint y: 449, endPoint x: 1088, endPoint y: 453, distance: 810.0
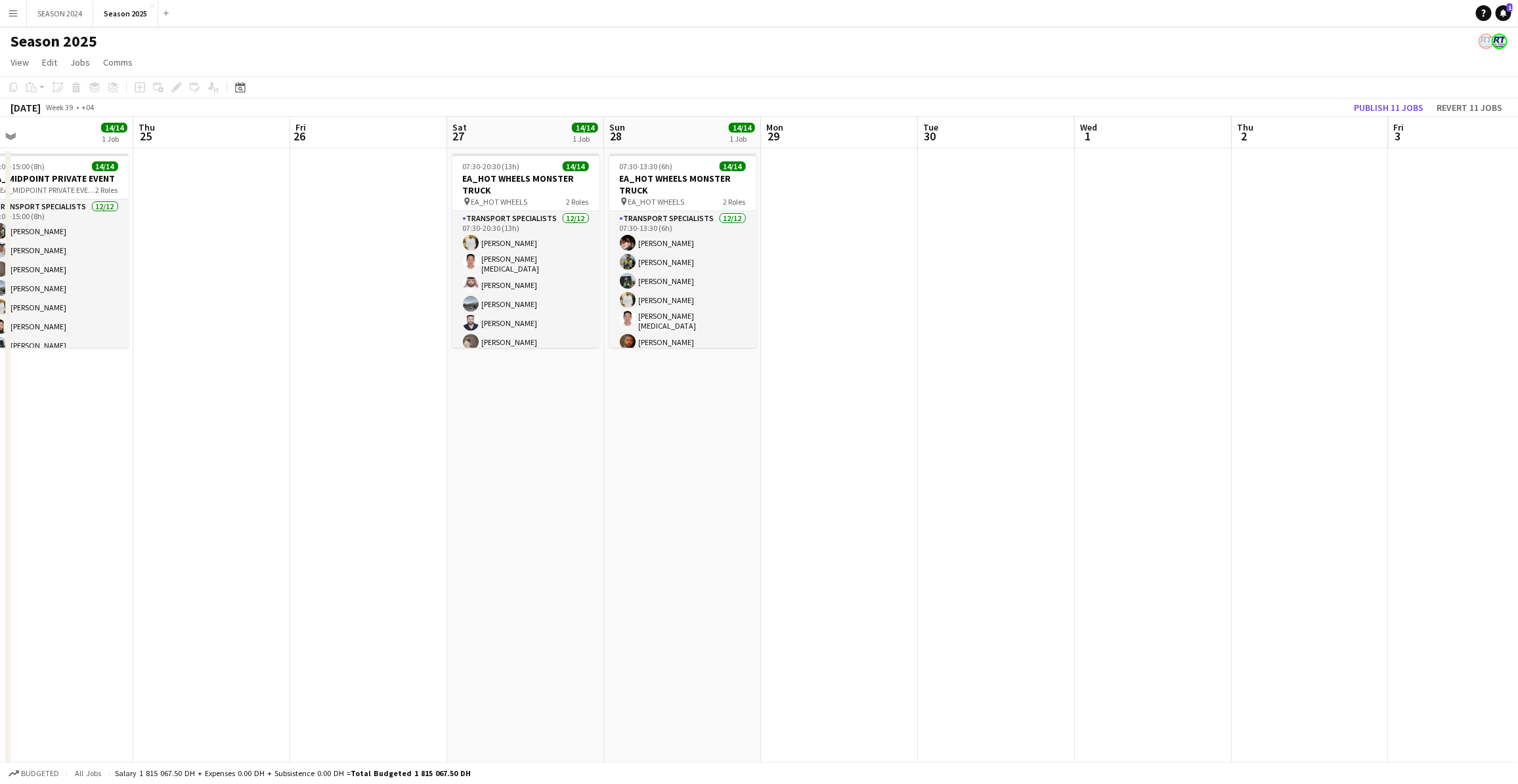
drag, startPoint x: 307, startPoint y: 457, endPoint x: 912, endPoint y: 471, distance: 605.2
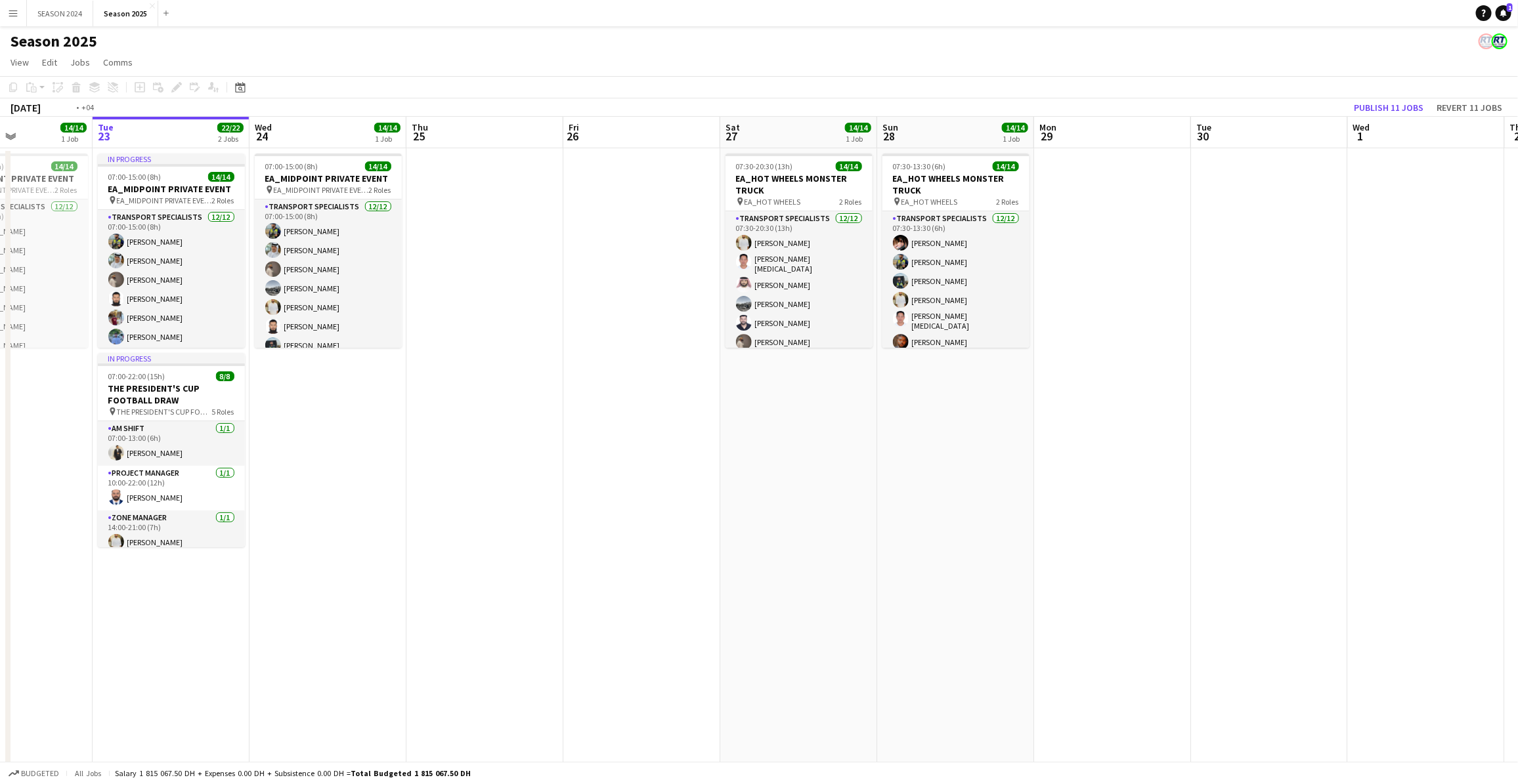
scroll to position [0, 303]
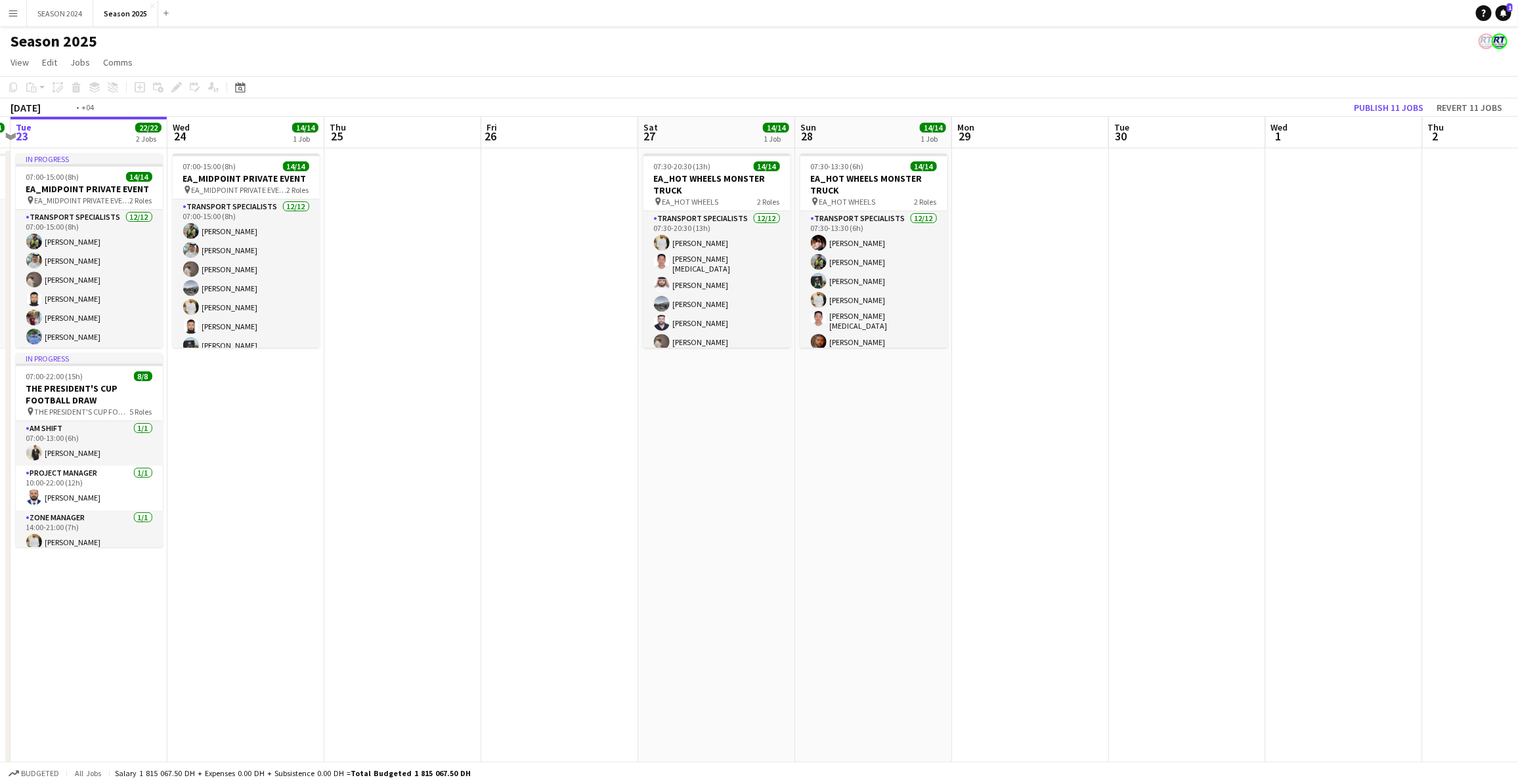
drag, startPoint x: 418, startPoint y: 469, endPoint x: 841, endPoint y: 464, distance: 423.0
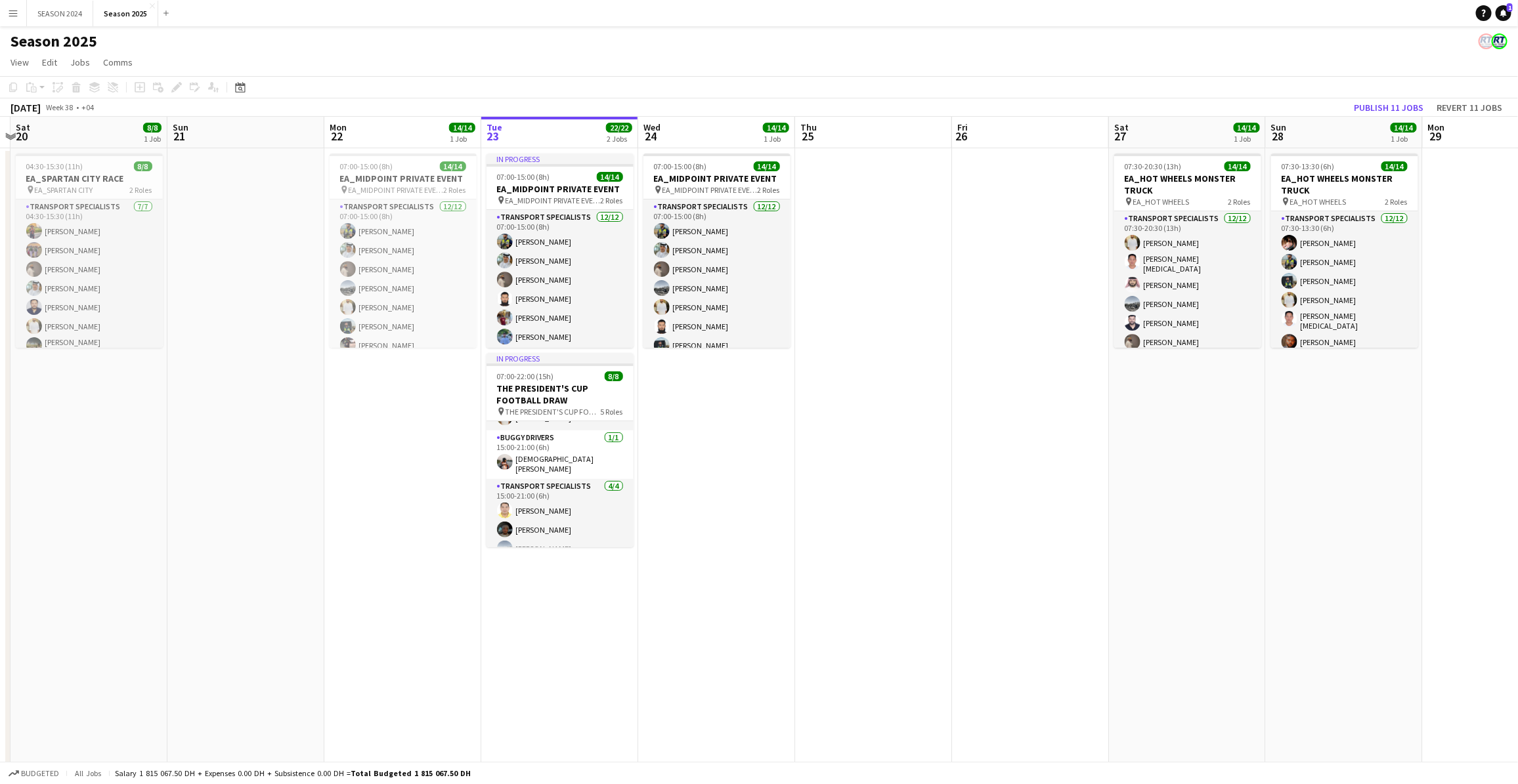
scroll to position [160, 0]
